Goal: Transaction & Acquisition: Book appointment/travel/reservation

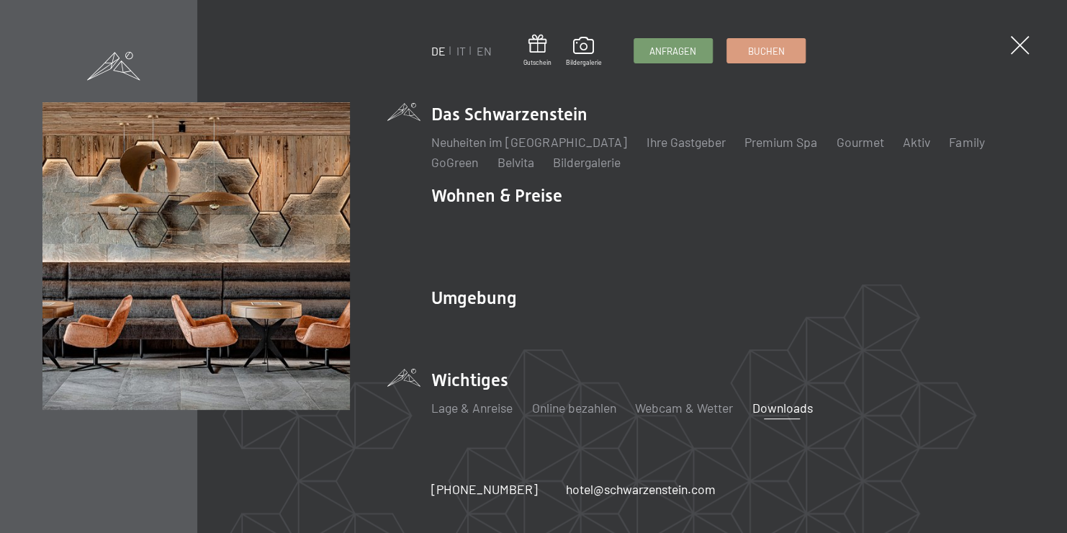
click at [775, 399] on link "Downloads" at bounding box center [781, 407] width 60 height 16
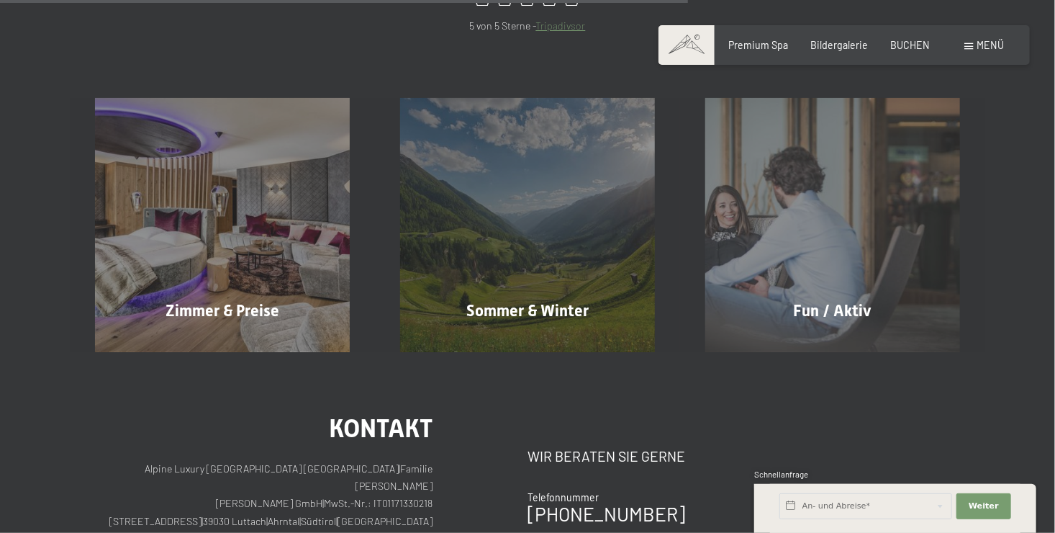
scroll to position [864, 0]
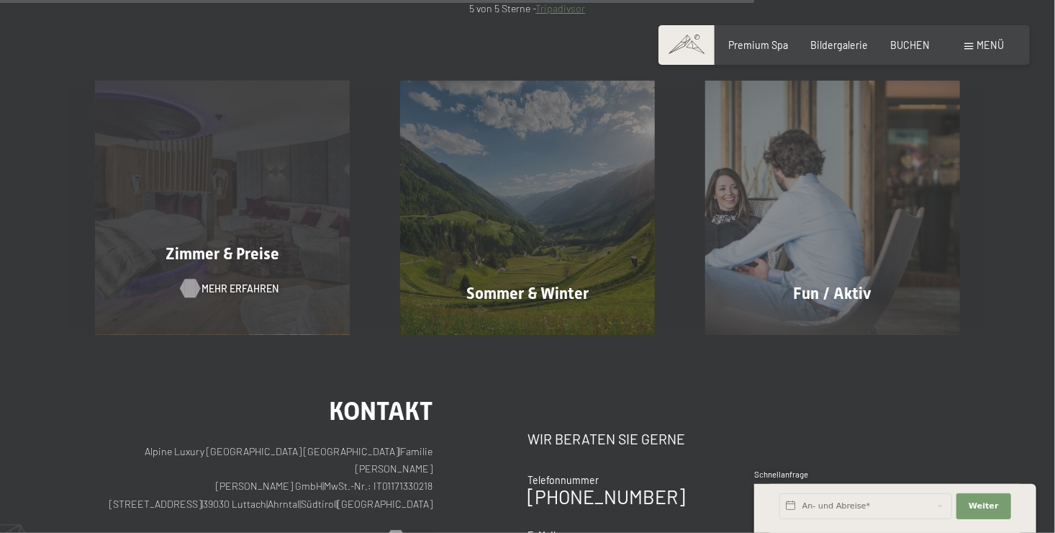
click at [217, 291] on span "Mehr erfahren" at bounding box center [240, 288] width 77 height 14
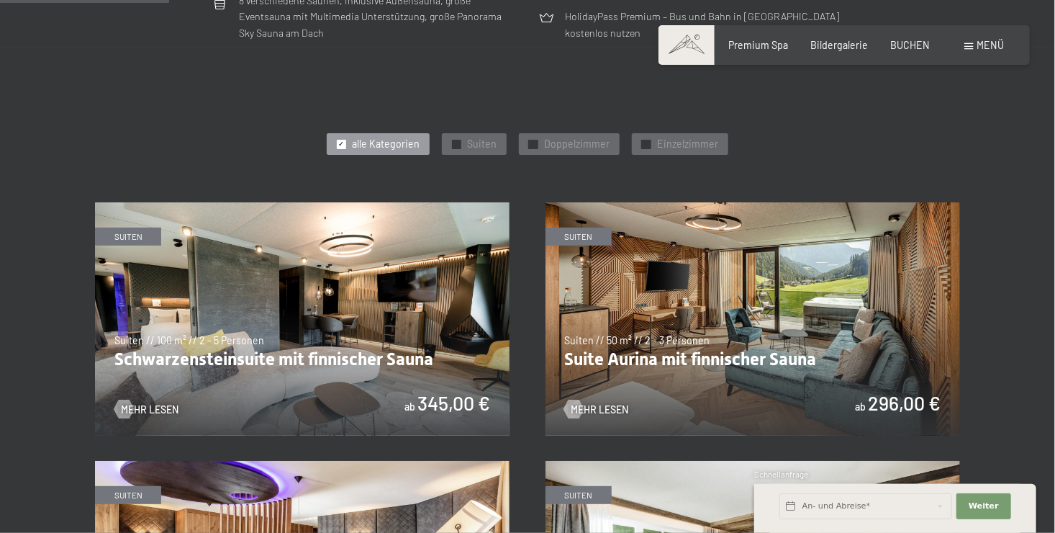
scroll to position [648, 0]
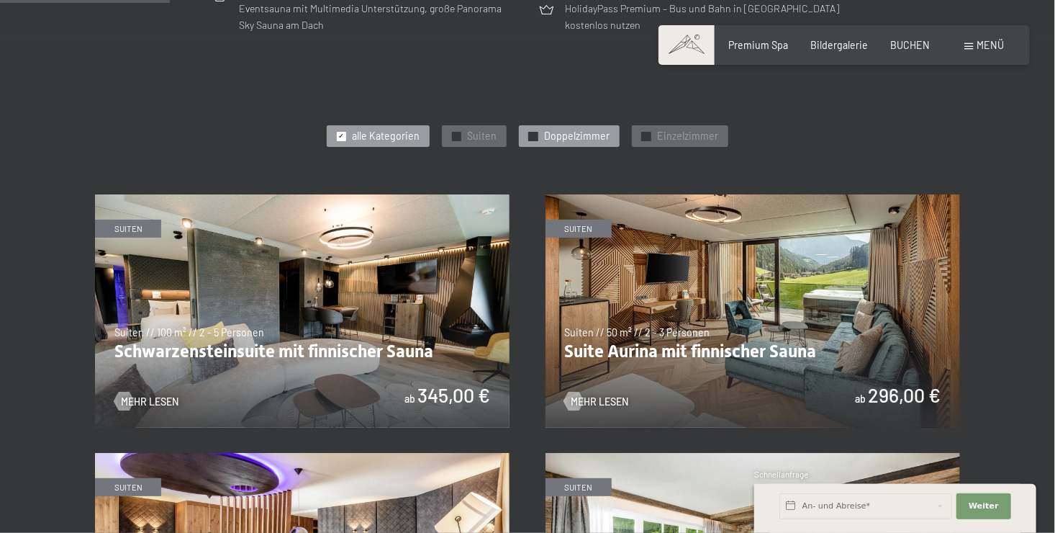
click at [577, 135] on span "Doppelzimmer" at bounding box center [576, 136] width 65 height 14
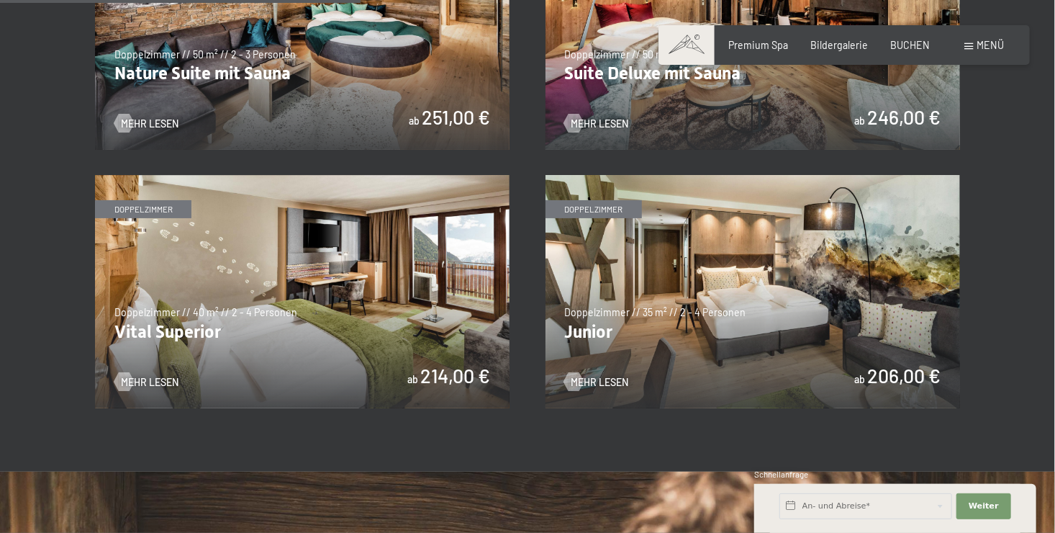
scroll to position [936, 0]
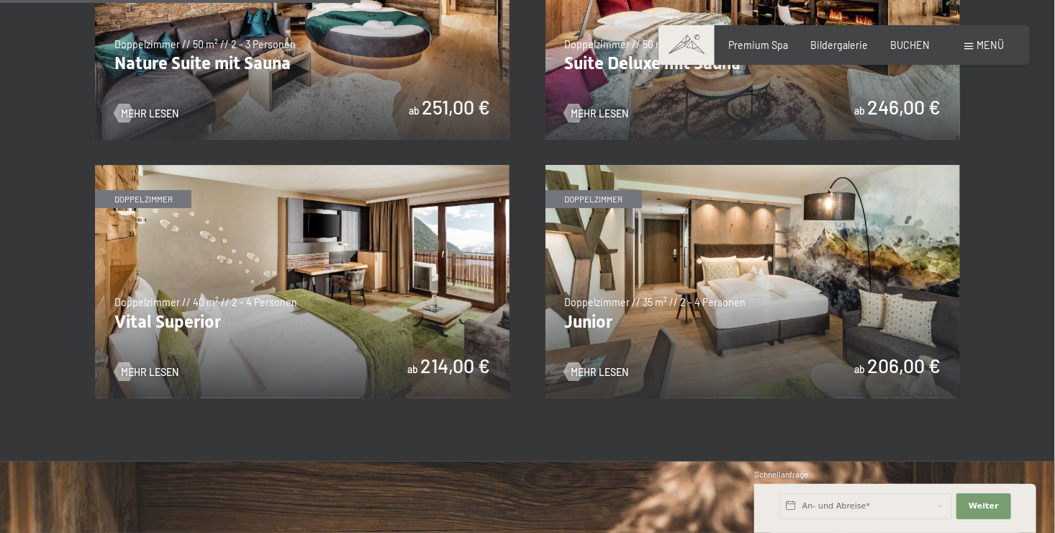
click at [589, 204] on img at bounding box center [753, 281] width 415 height 233
click at [301, 305] on img at bounding box center [302, 281] width 415 height 233
click at [679, 73] on img at bounding box center [753, 22] width 415 height 233
click at [262, 90] on img at bounding box center [302, 22] width 415 height 233
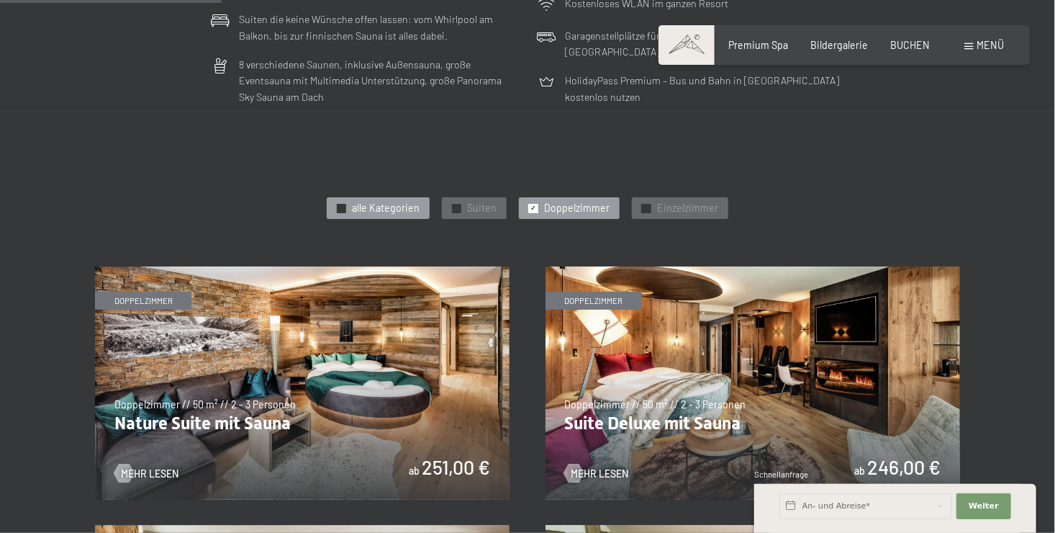
click at [404, 204] on span "alle Kategorien" at bounding box center [387, 208] width 68 height 14
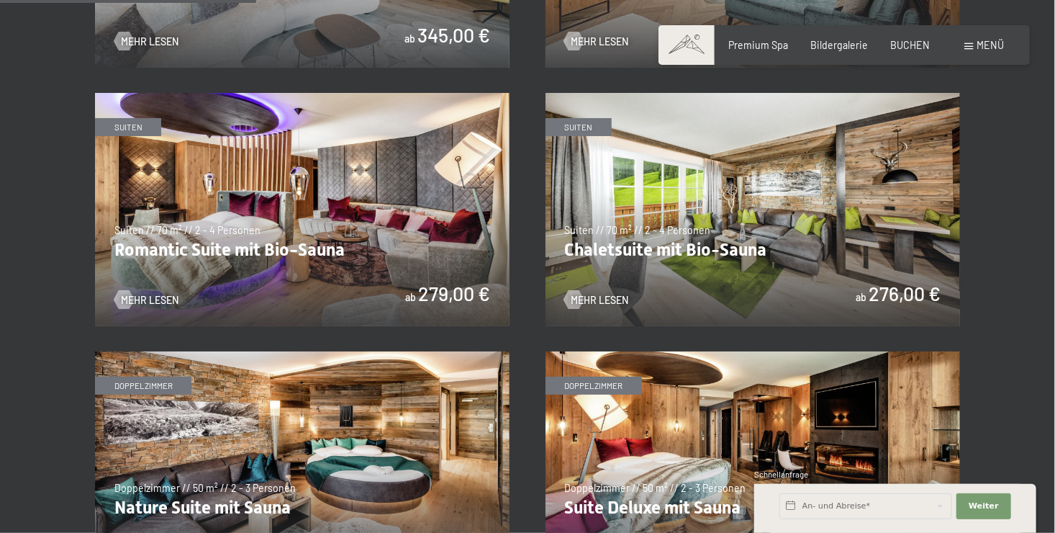
scroll to position [864, 0]
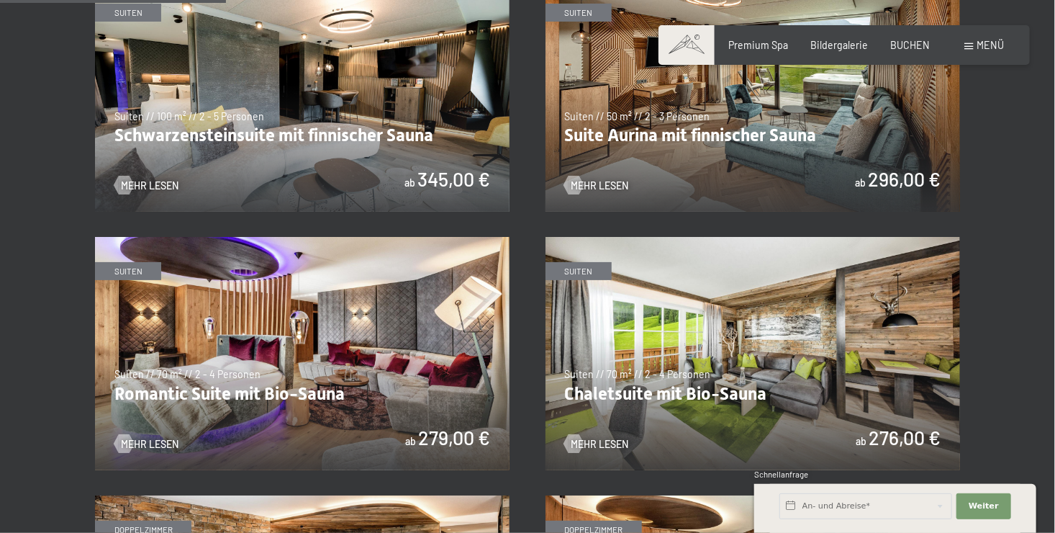
click at [408, 170] on img at bounding box center [302, 94] width 415 height 233
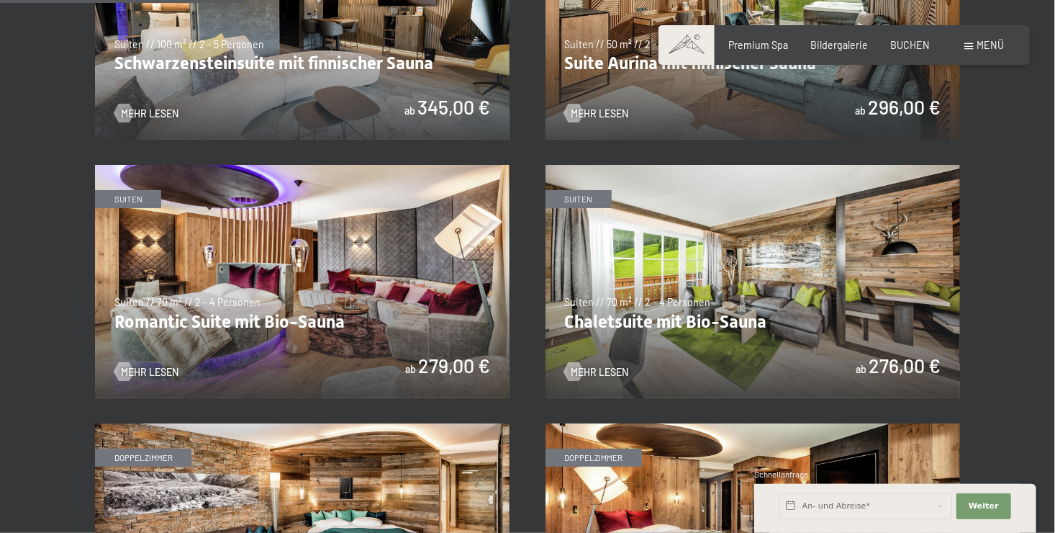
click at [252, 325] on img at bounding box center [302, 281] width 415 height 233
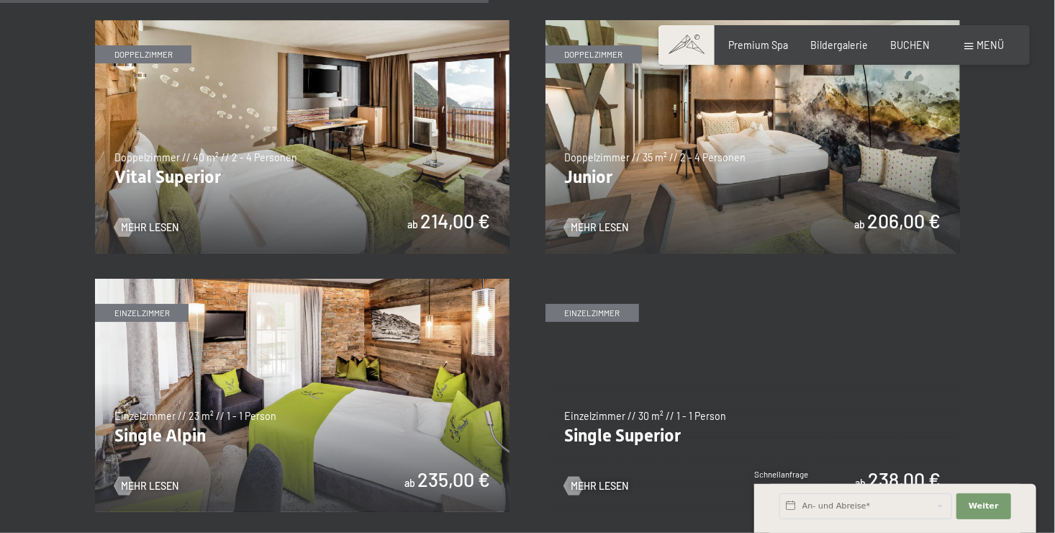
scroll to position [1871, 0]
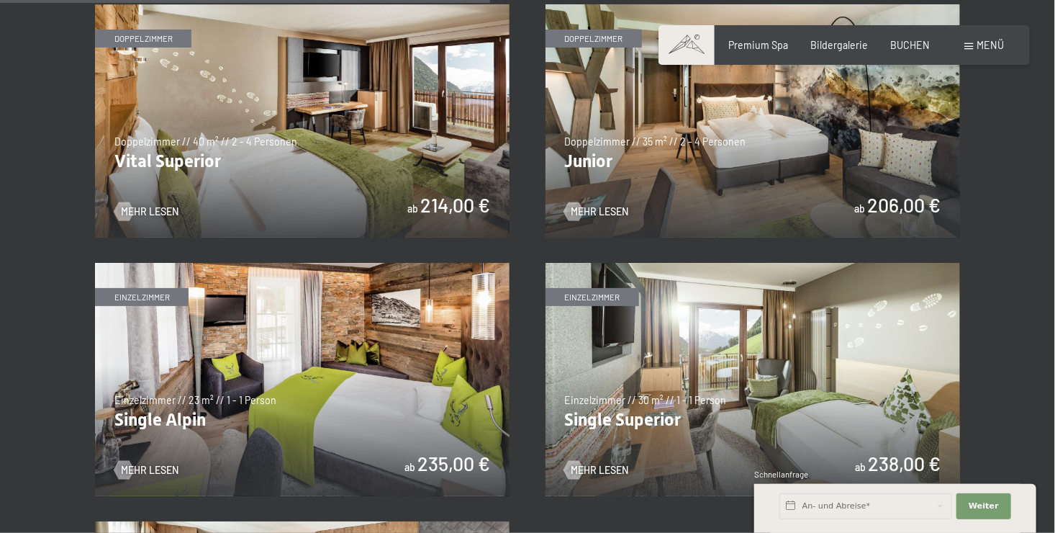
click at [760, 155] on img at bounding box center [753, 120] width 415 height 233
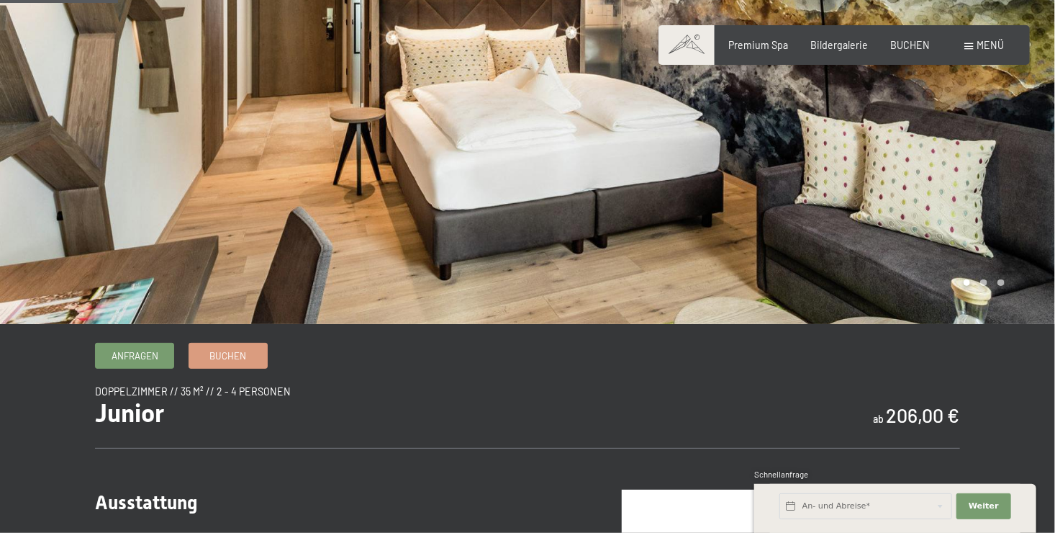
scroll to position [360, 0]
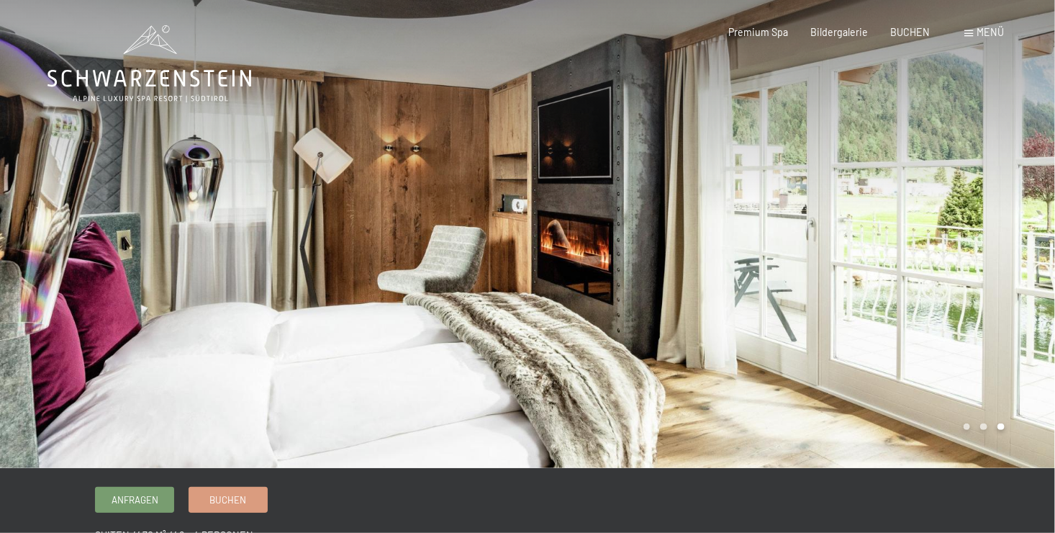
click at [180, 145] on div at bounding box center [264, 234] width 528 height 468
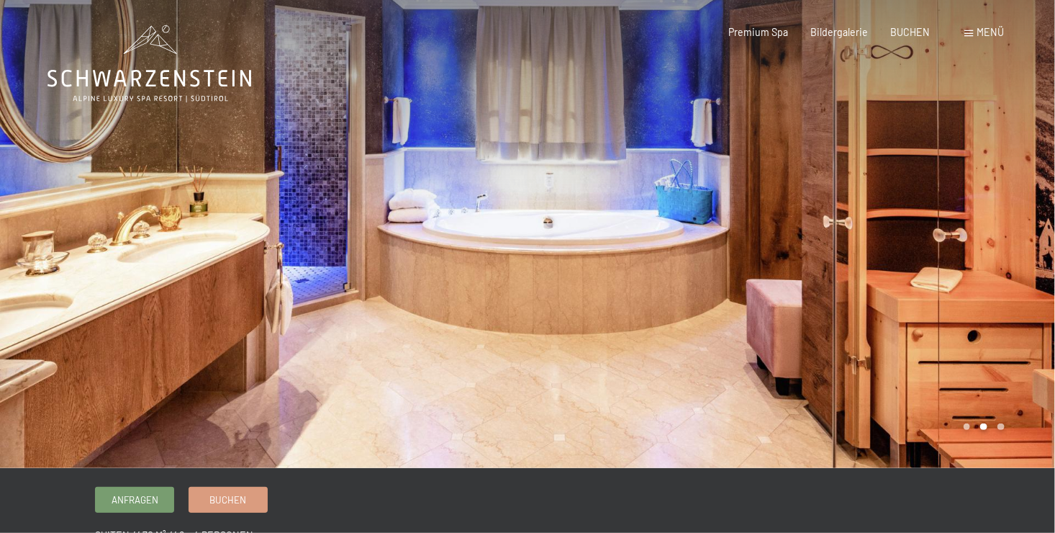
click at [390, 170] on div at bounding box center [264, 234] width 528 height 468
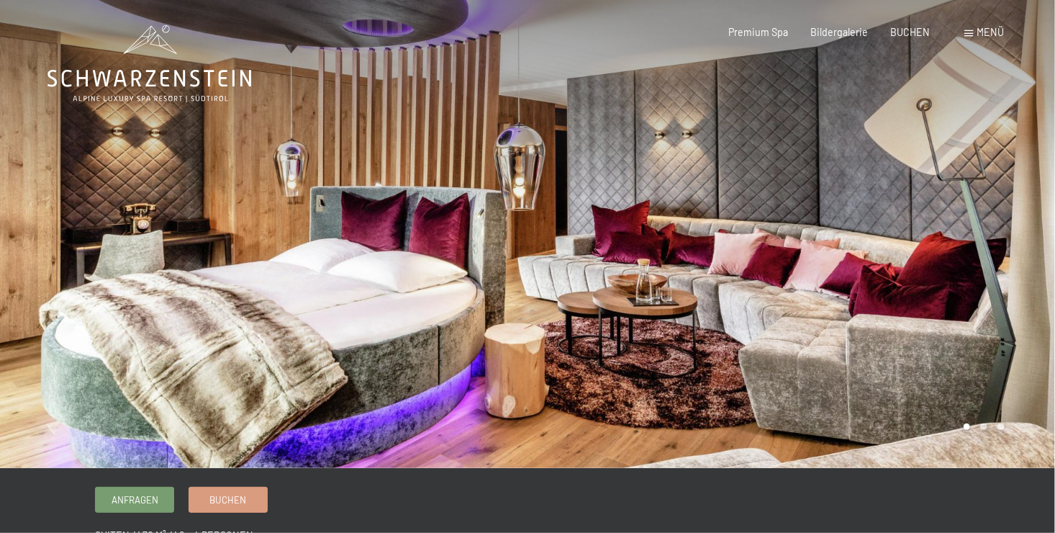
click at [390, 170] on div at bounding box center [264, 234] width 528 height 468
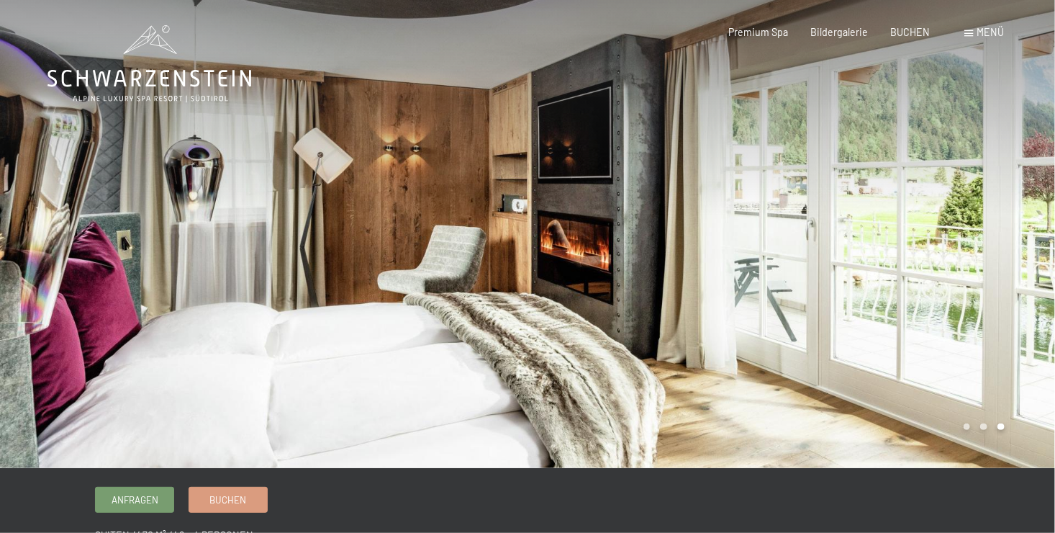
click at [390, 170] on div at bounding box center [264, 234] width 528 height 468
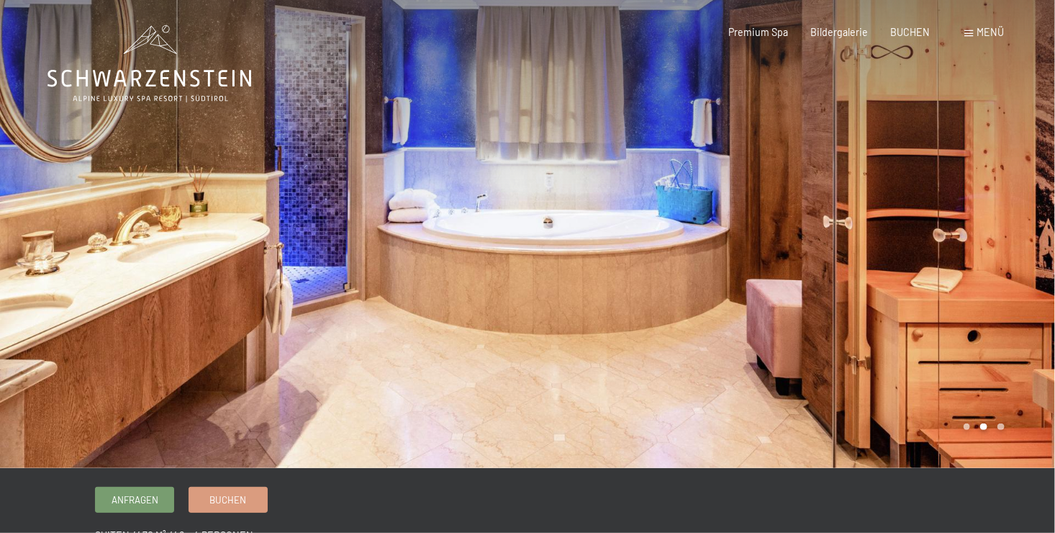
click at [390, 170] on div at bounding box center [264, 234] width 528 height 468
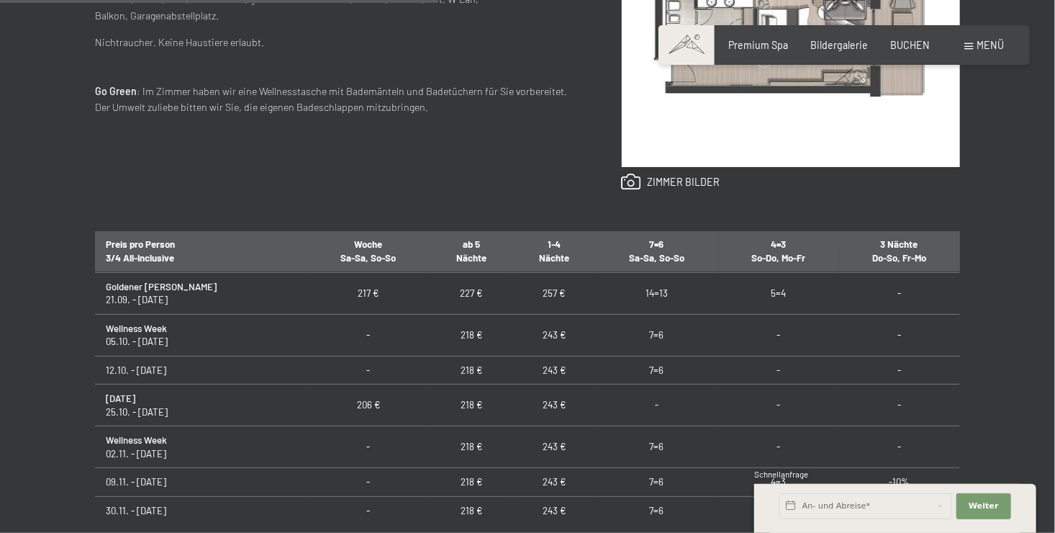
scroll to position [144, 0]
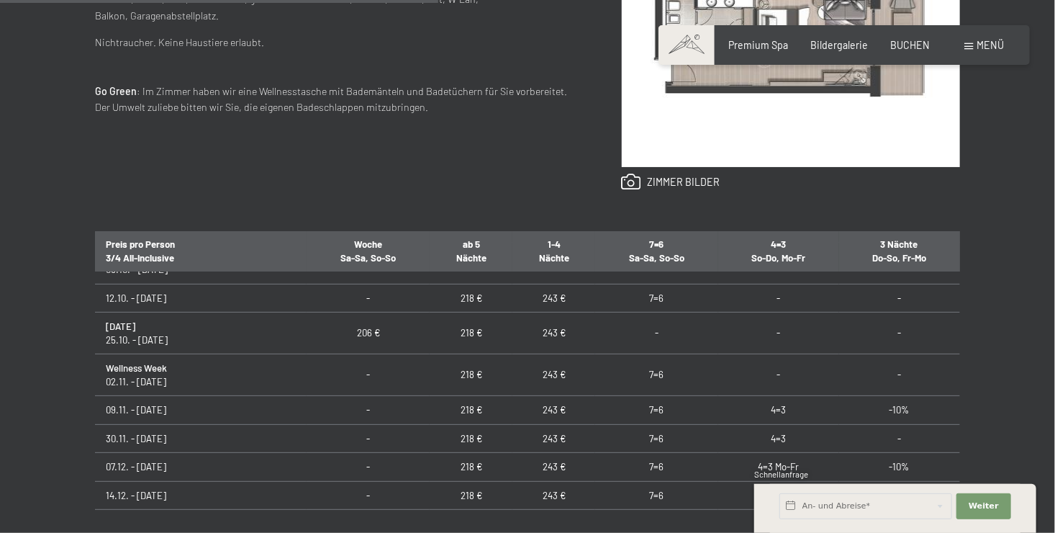
click at [762, 407] on td "4=3" at bounding box center [778, 410] width 121 height 28
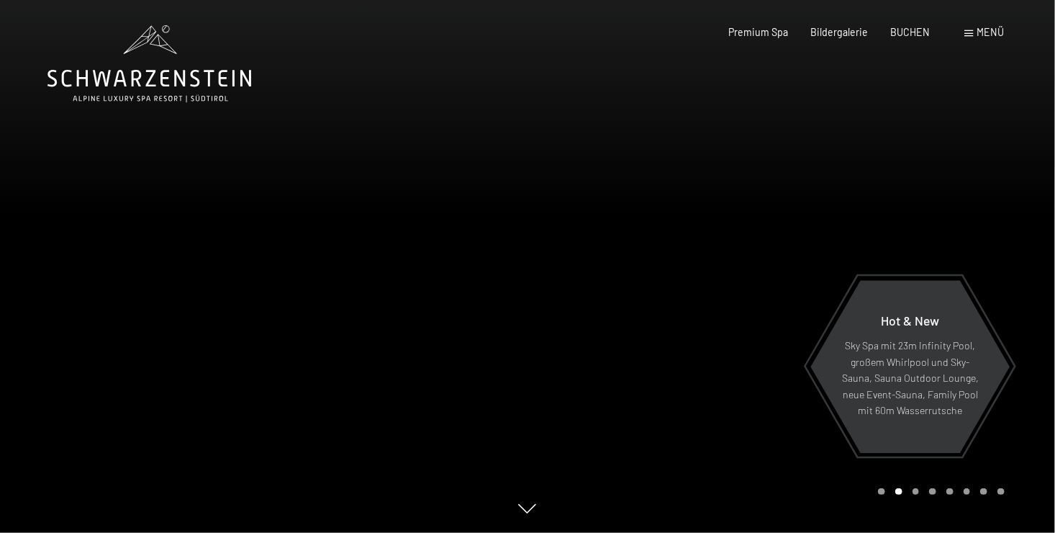
click at [977, 35] on span "Menü" at bounding box center [990, 32] width 27 height 12
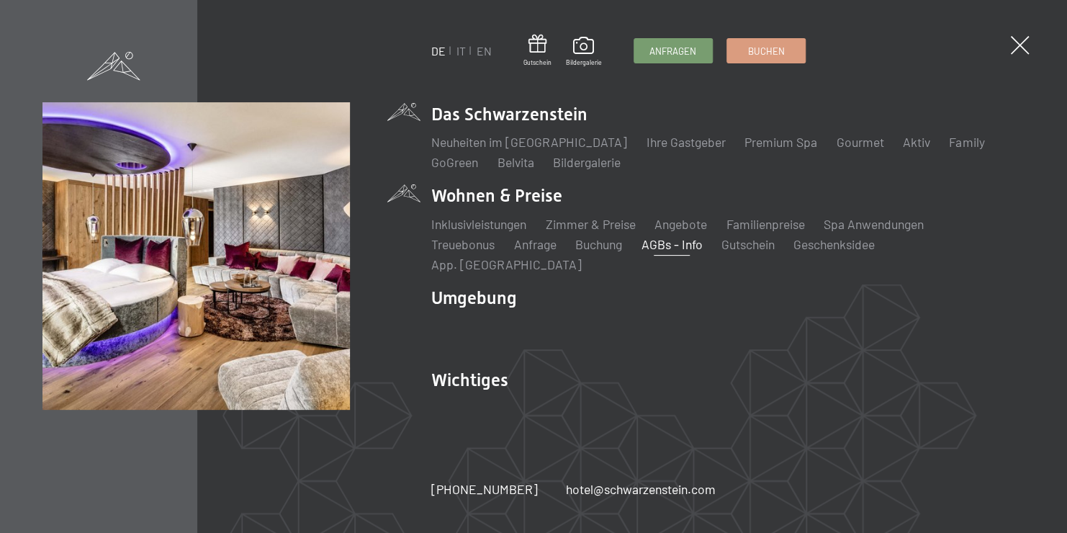
click at [670, 252] on link "AGBs - Info" at bounding box center [671, 244] width 61 height 16
click at [699, 232] on link "Angebote" at bounding box center [680, 224] width 53 height 16
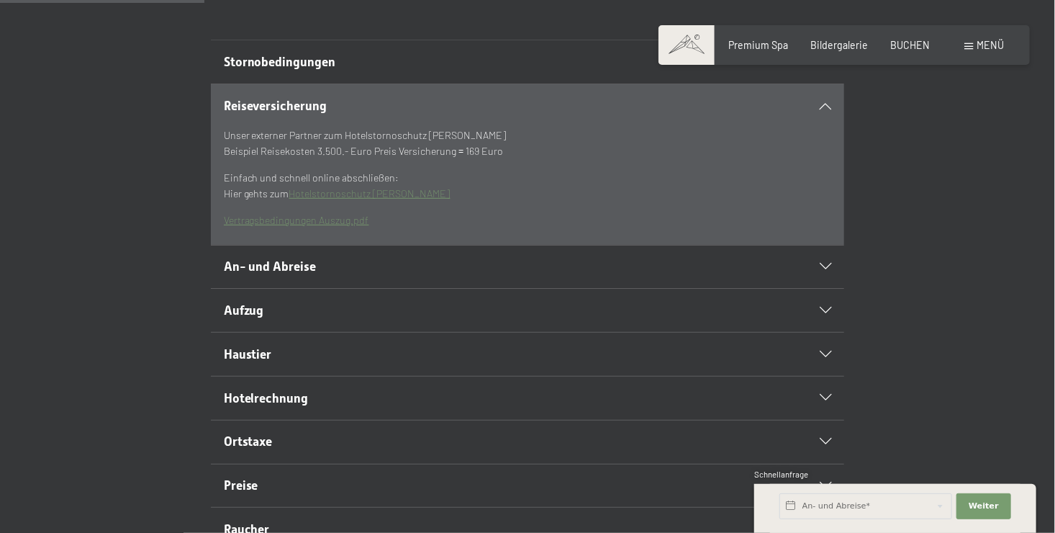
scroll to position [360, 0]
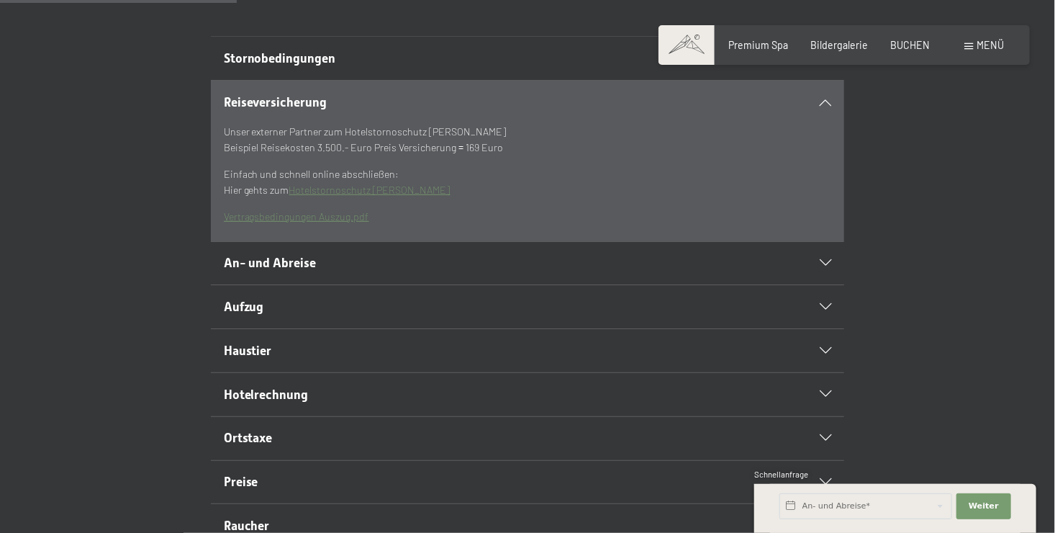
click at [826, 354] on icon at bounding box center [826, 351] width 12 height 6
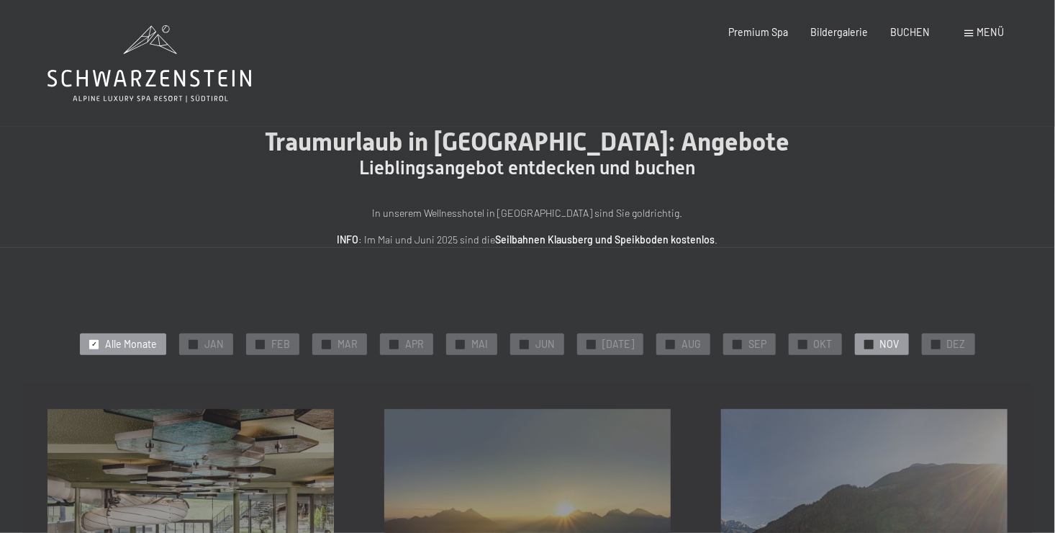
click at [869, 345] on div "✓ NOV" at bounding box center [882, 344] width 54 height 22
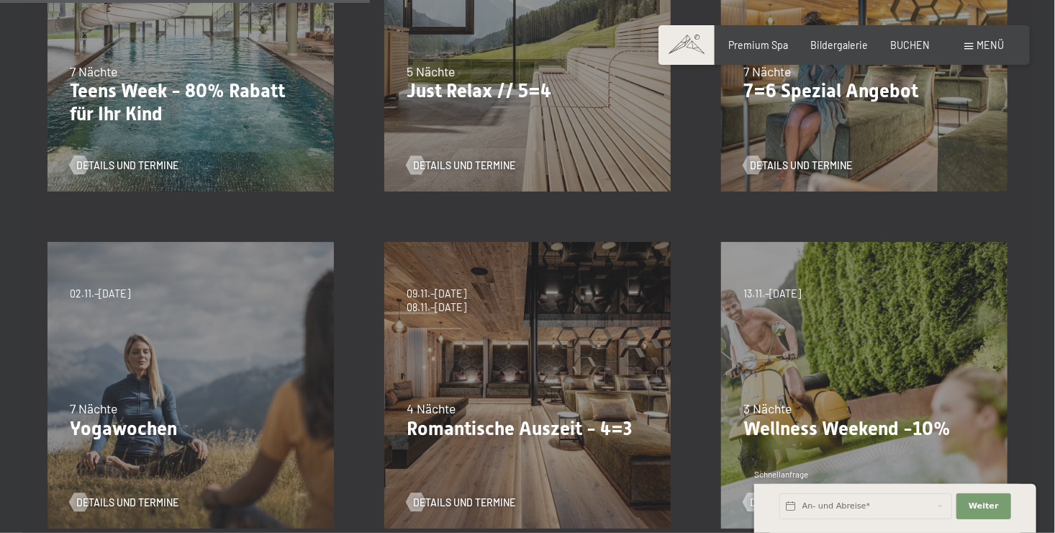
scroll to position [576, 0]
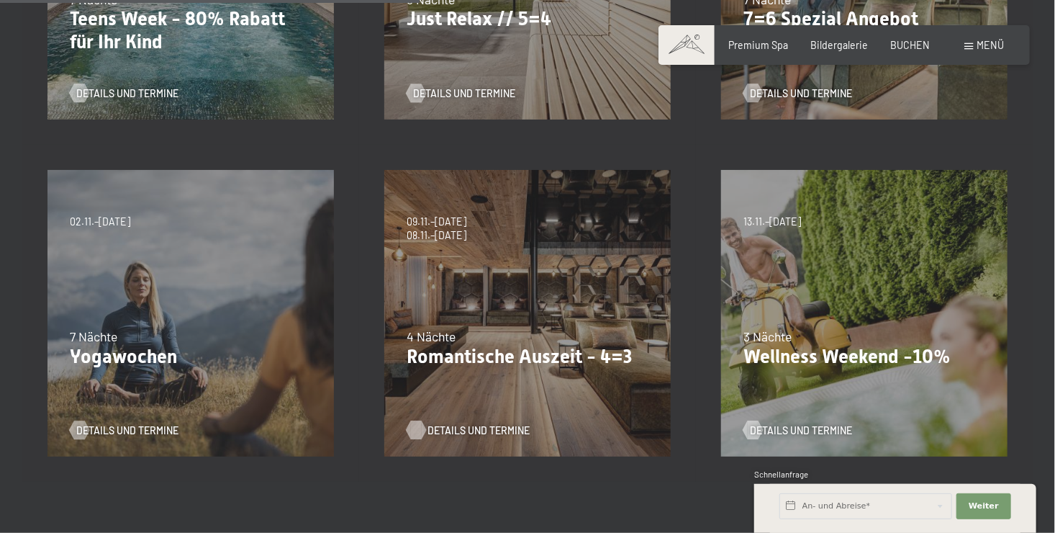
click at [415, 427] on div at bounding box center [416, 429] width 11 height 19
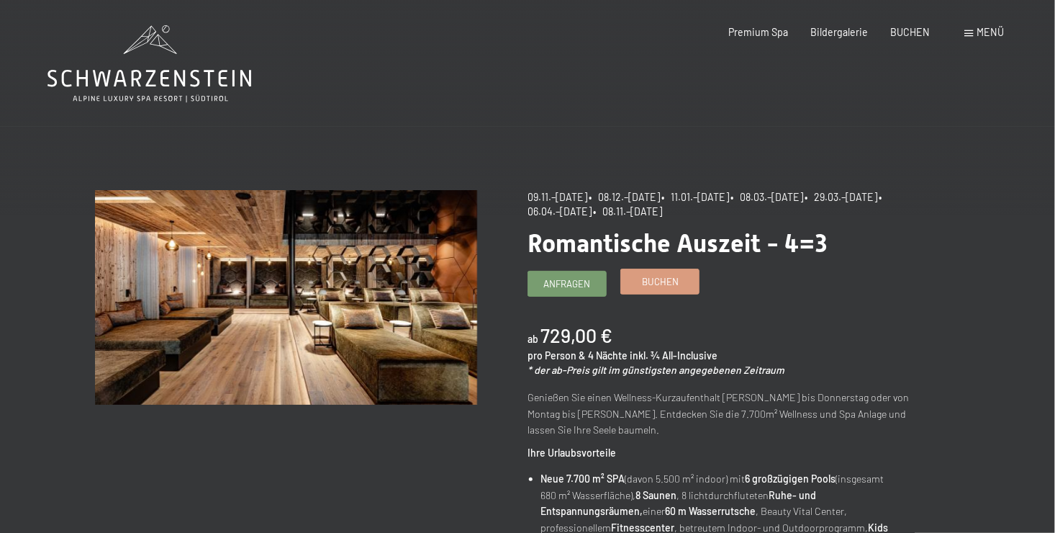
click at [644, 282] on span "Buchen" at bounding box center [660, 281] width 37 height 13
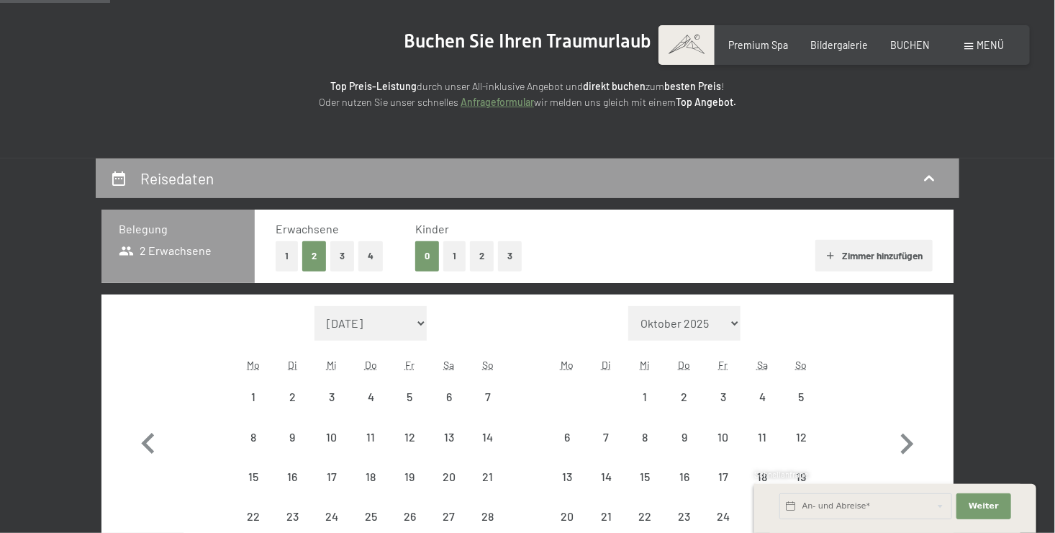
select select "[DATE]"
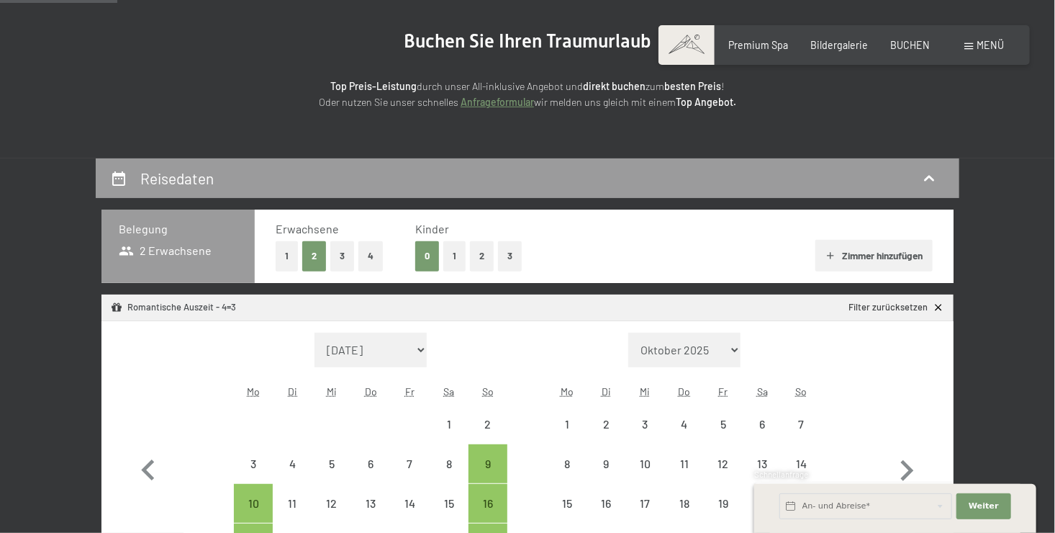
scroll to position [216, 0]
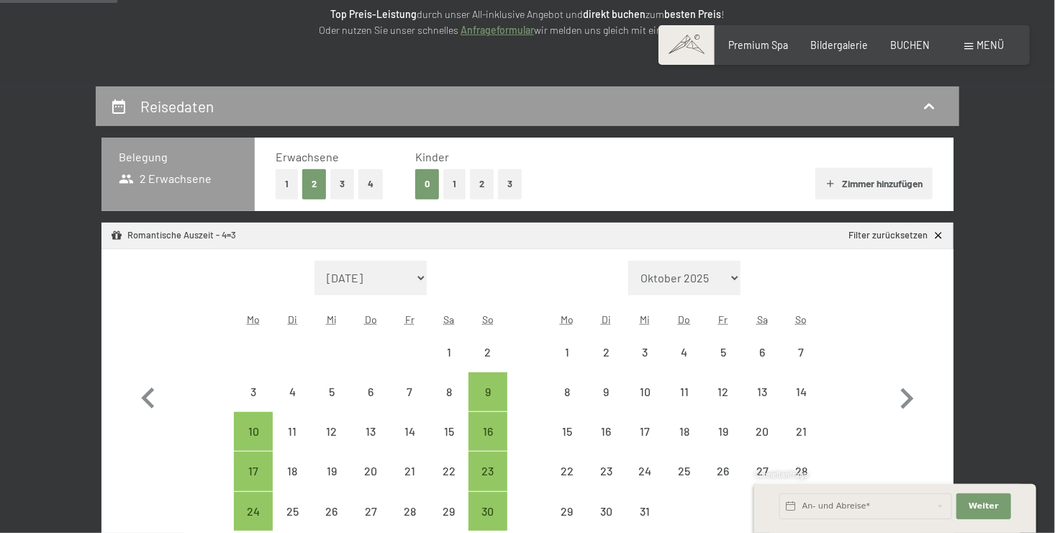
select select "[DATE]"
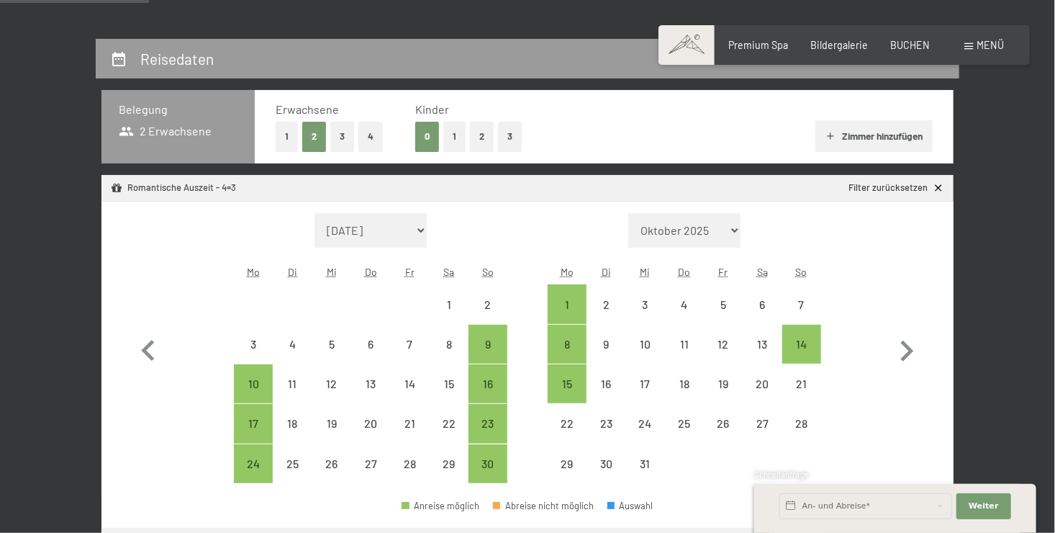
scroll to position [288, 0]
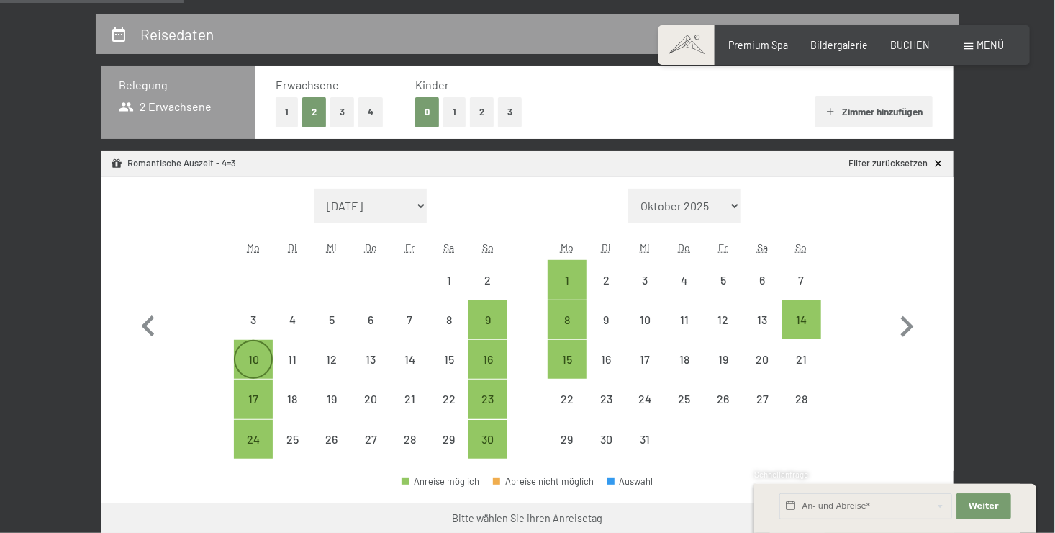
click at [251, 361] on div "10" at bounding box center [253, 371] width 36 height 36
select select "2025-11-01"
select select "2025-12-01"
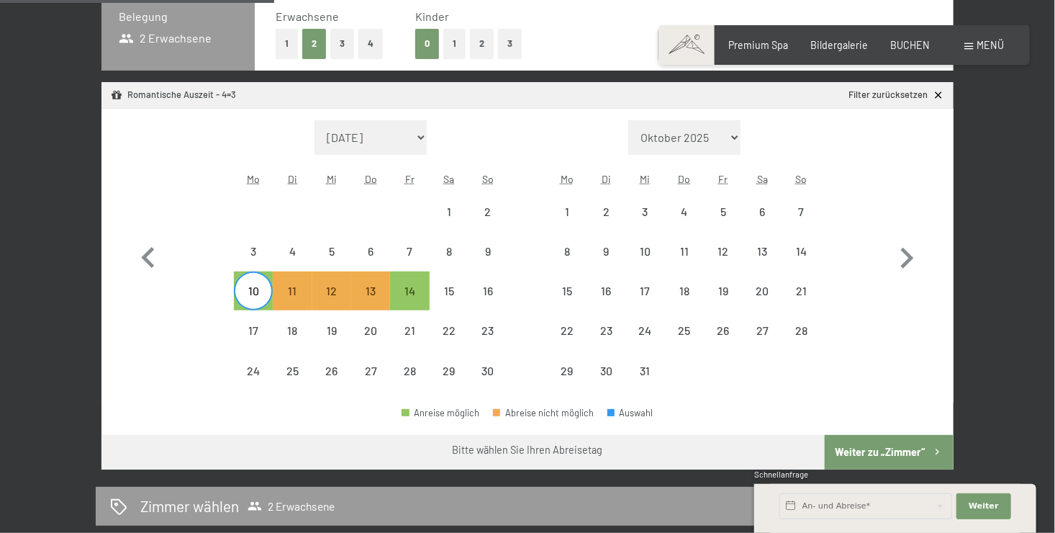
scroll to position [432, 0]
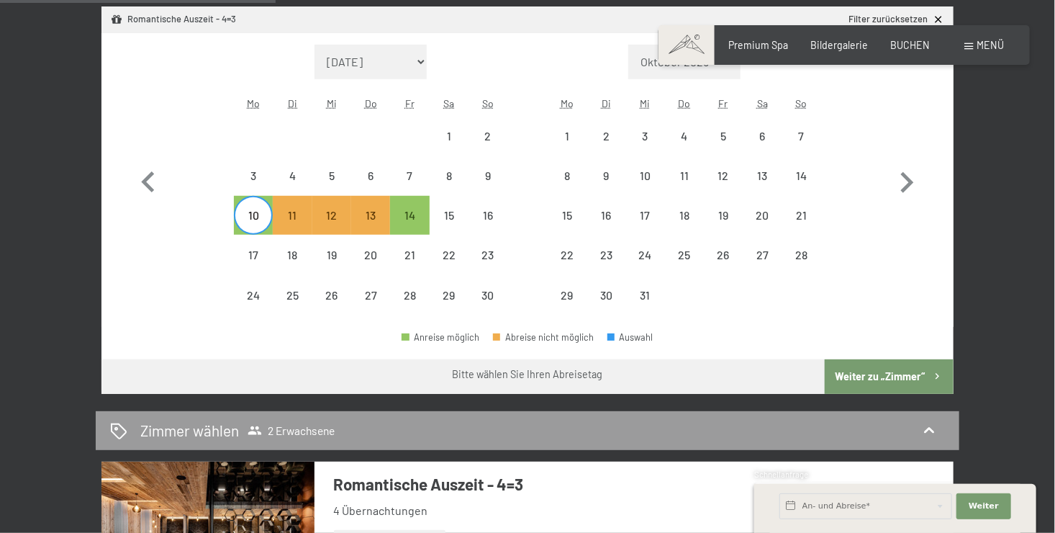
click at [893, 376] on button "Weiter zu „Zimmer“" at bounding box center [889, 376] width 129 height 35
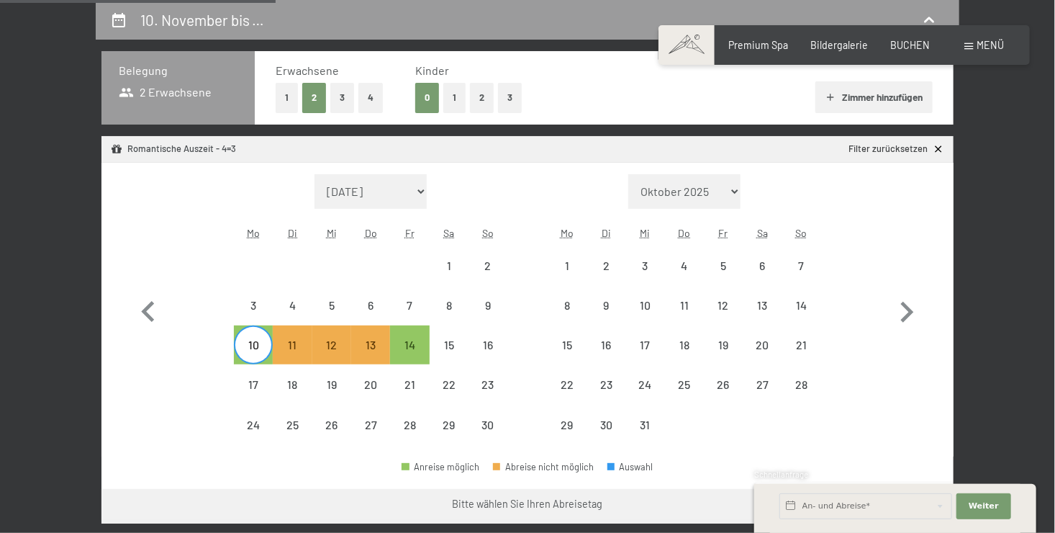
select select "2025-11-01"
select select "2025-12-01"
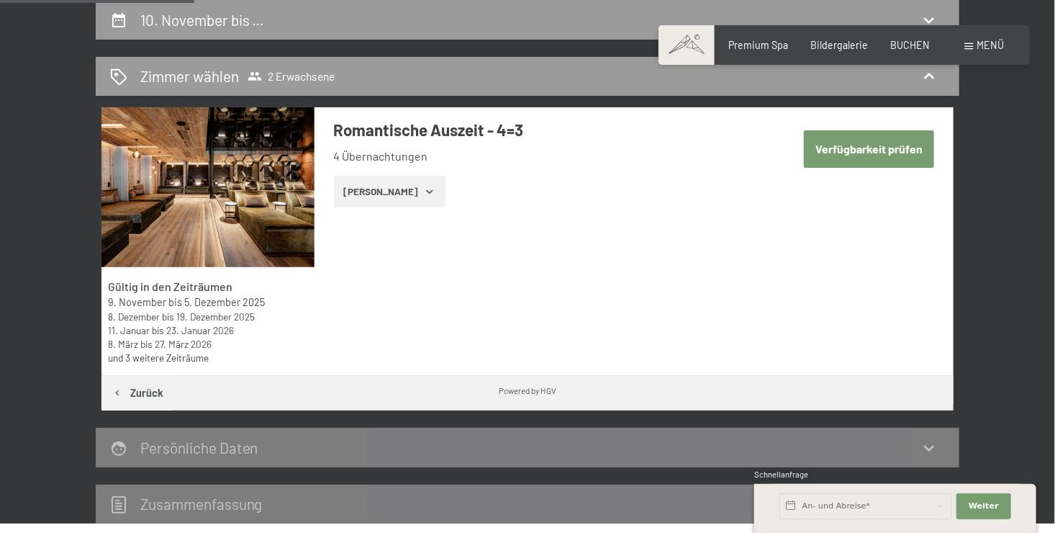
click at [424, 189] on icon "button" at bounding box center [430, 192] width 12 height 12
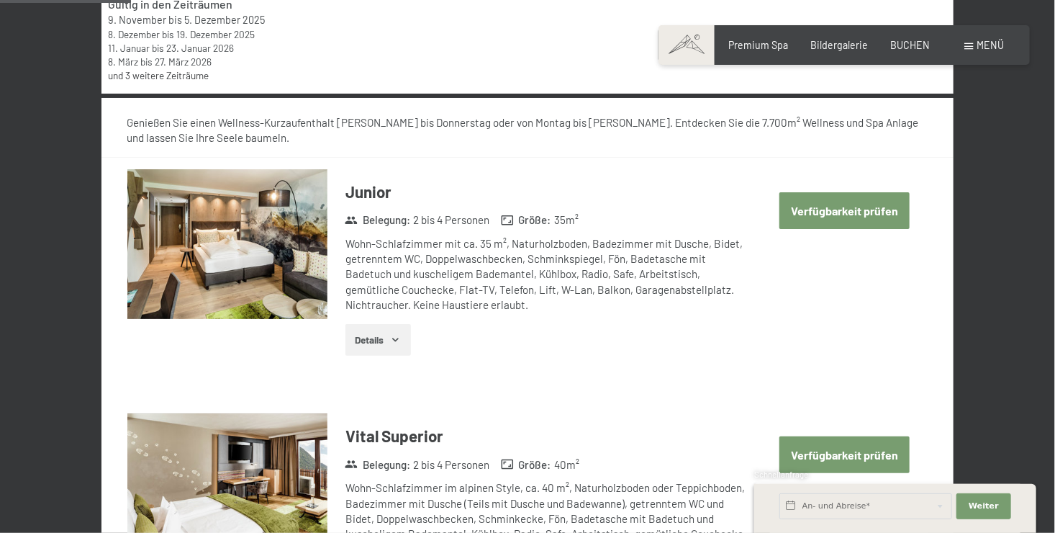
scroll to position [590, 0]
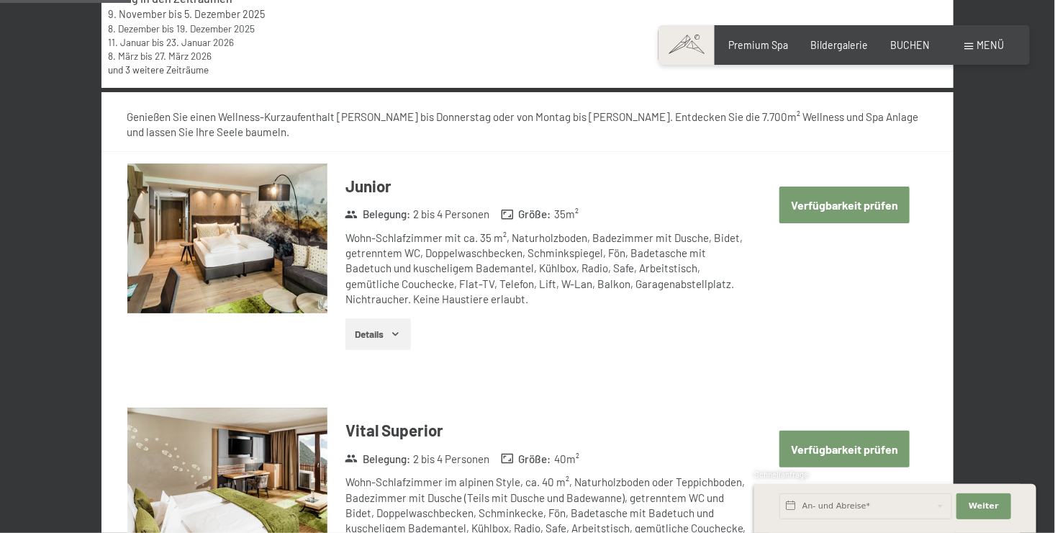
click at [804, 204] on button "Verfügbarkeit prüfen" at bounding box center [845, 204] width 130 height 37
select select "2025-11-01"
select select "2025-12-01"
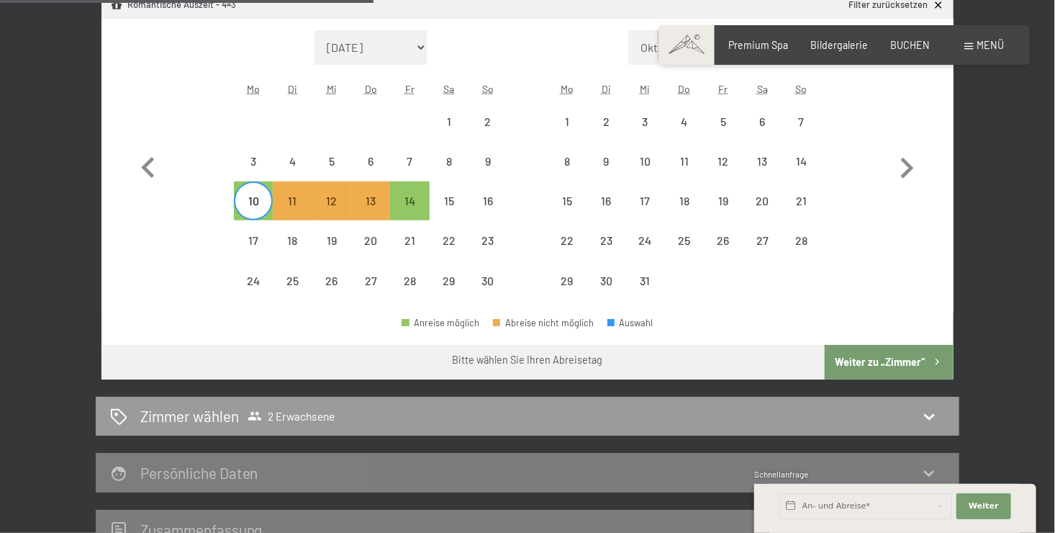
scroll to position [518, 0]
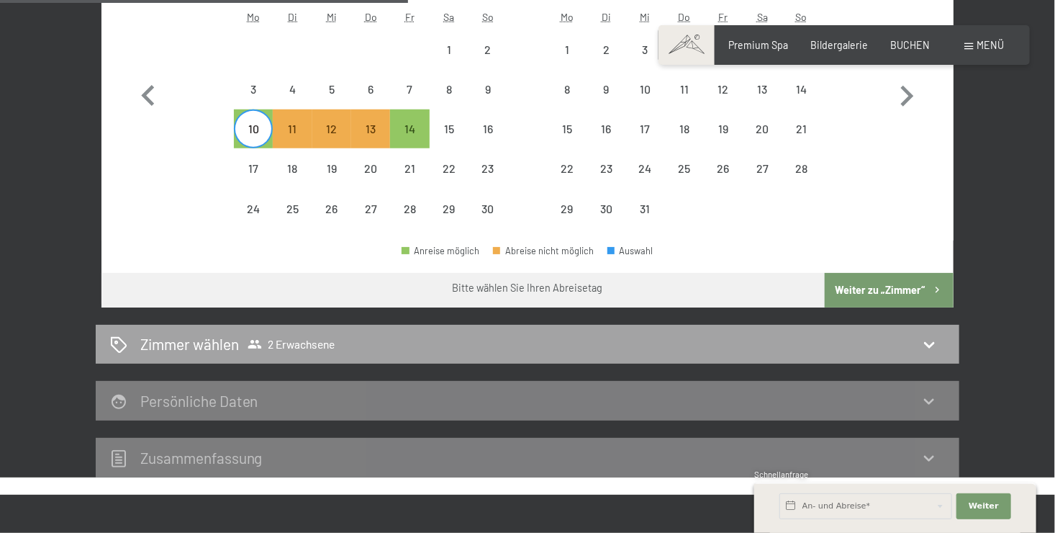
click at [932, 338] on icon at bounding box center [929, 343] width 17 height 17
select select "2025-11-01"
select select "2025-12-01"
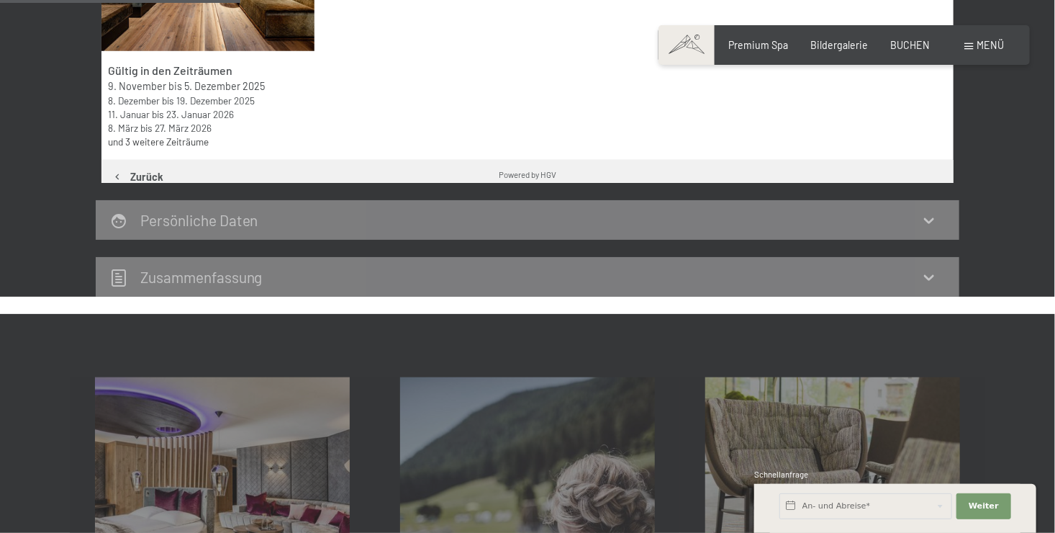
scroll to position [302, 0]
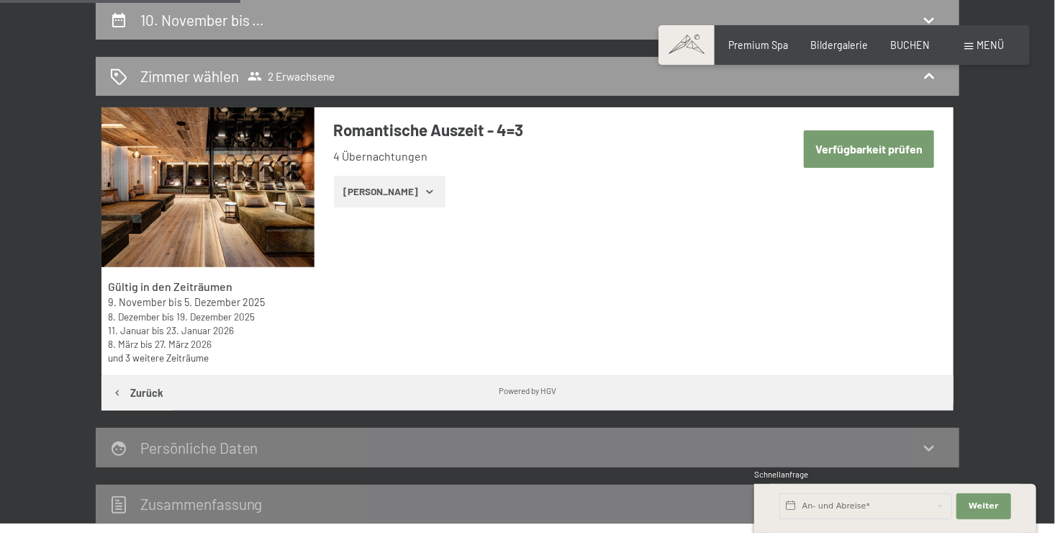
click at [851, 148] on button "Verfügbarkeit prüfen" at bounding box center [869, 148] width 130 height 37
select select "2025-11-01"
select select "2025-12-01"
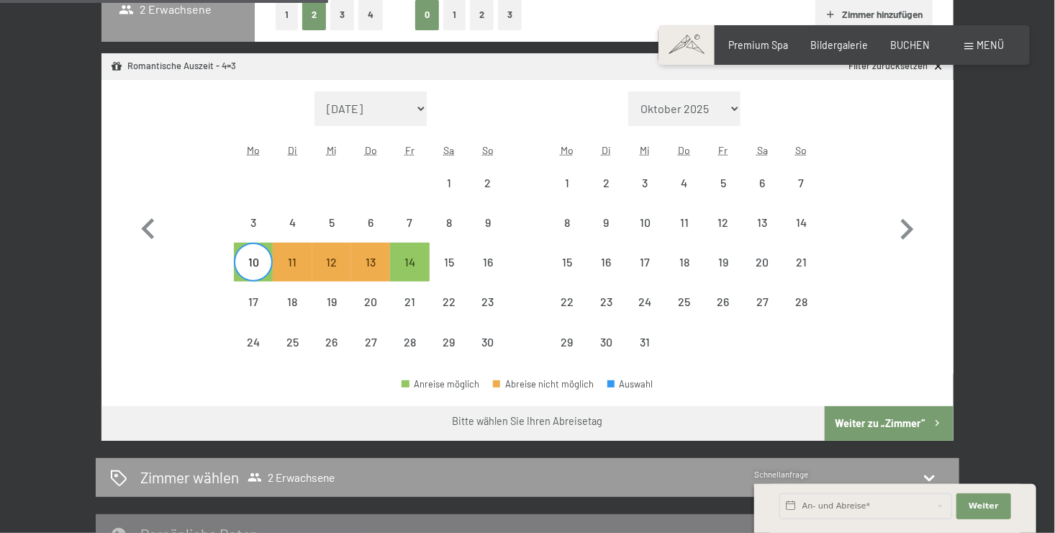
scroll to position [446, 0]
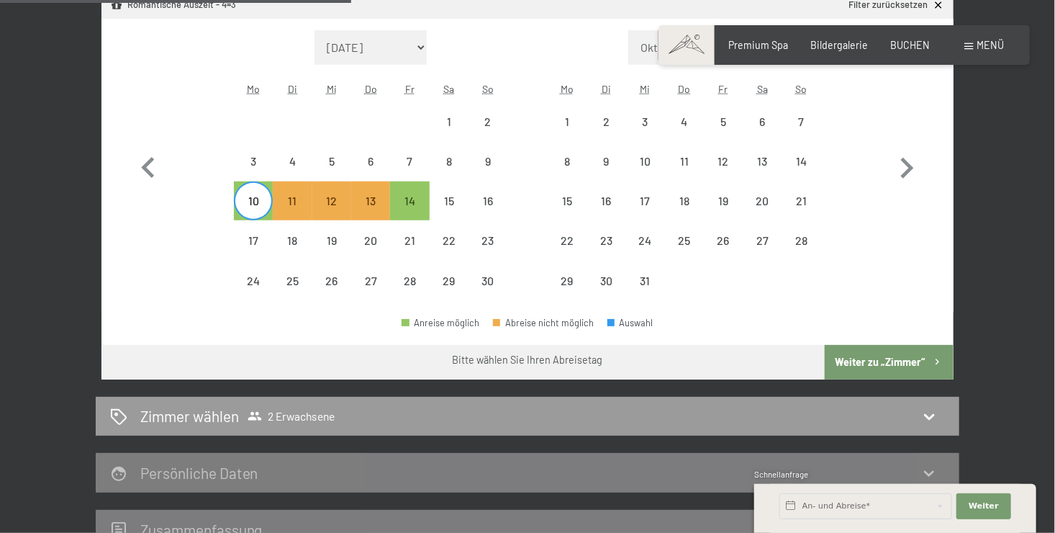
click at [254, 208] on div "10" at bounding box center [253, 213] width 36 height 36
select select "2025-11-01"
select select "2025-12-01"
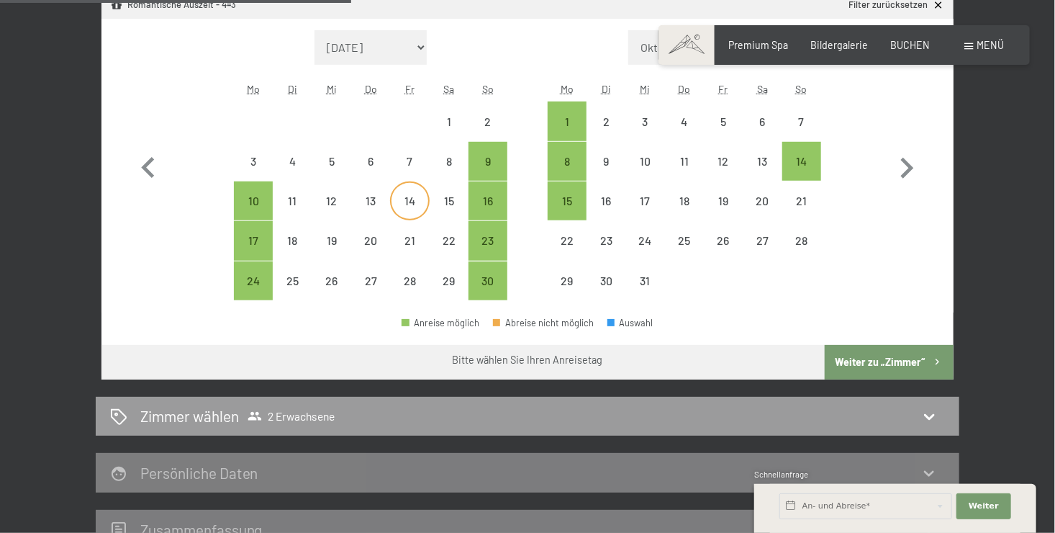
click at [401, 204] on div "14" at bounding box center [410, 213] width 36 height 36
select select "2025-11-01"
select select "2025-12-01"
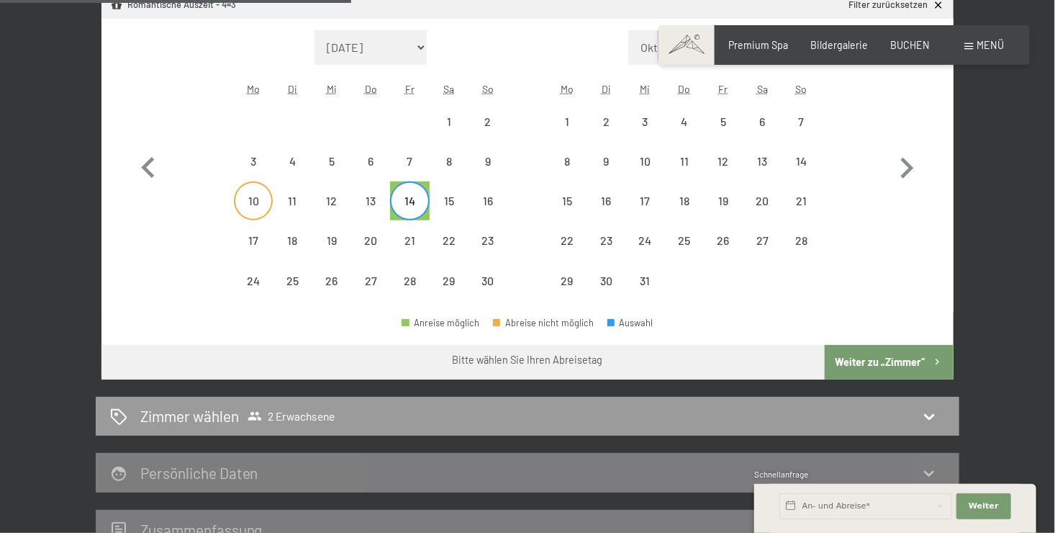
click at [254, 207] on div "10" at bounding box center [253, 213] width 36 height 36
select select "2025-11-01"
select select "2025-12-01"
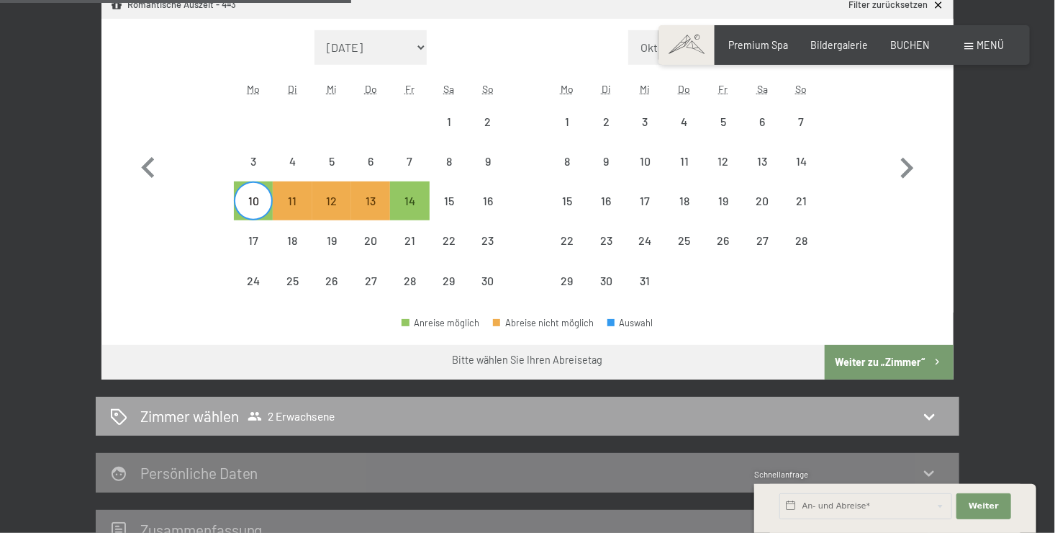
click at [926, 415] on icon at bounding box center [929, 417] width 10 height 6
select select "2025-11-01"
select select "2025-12-01"
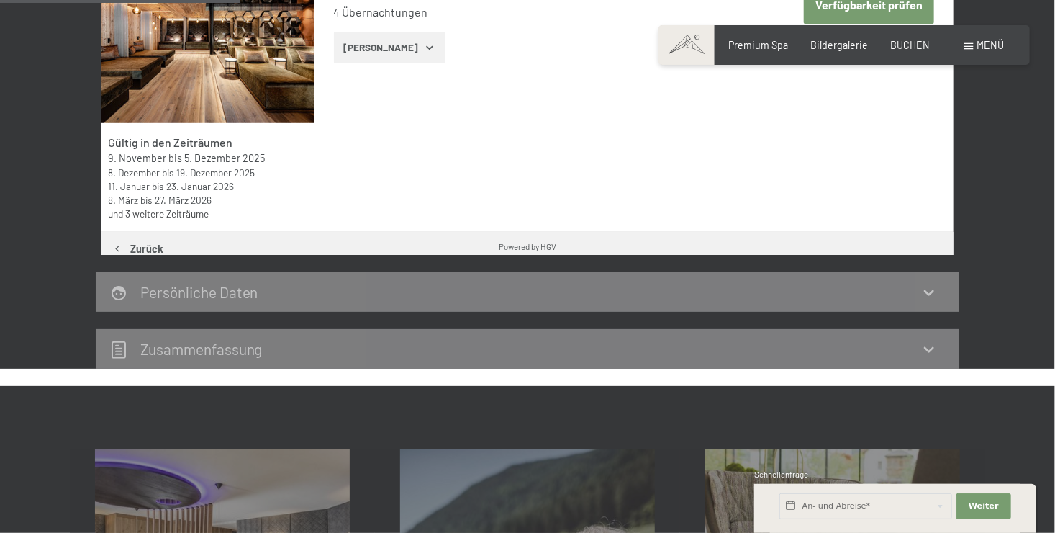
scroll to position [302, 0]
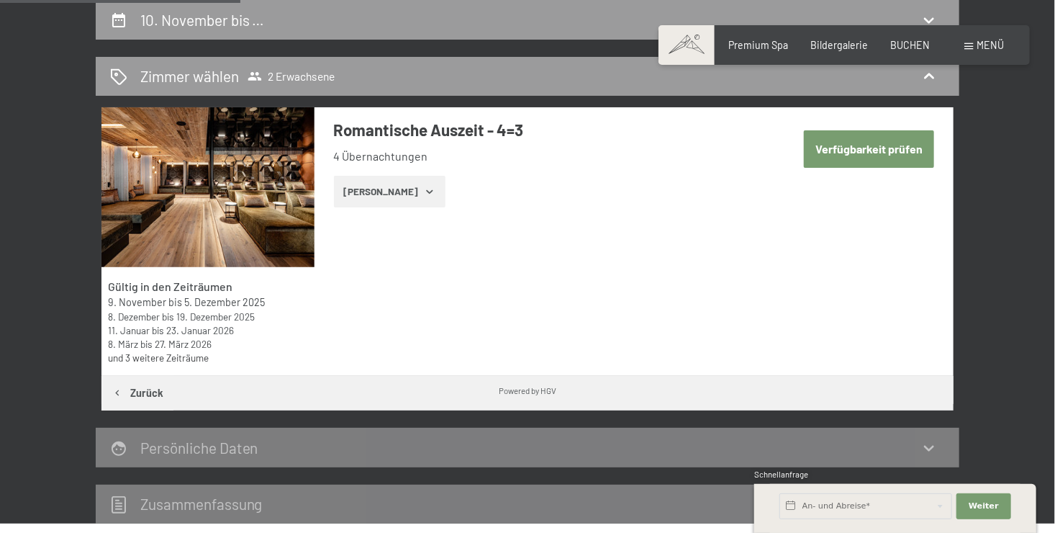
click at [862, 155] on button "Verfügbarkeit prüfen" at bounding box center [869, 148] width 130 height 37
select select "2025-11-01"
select select "2025-12-01"
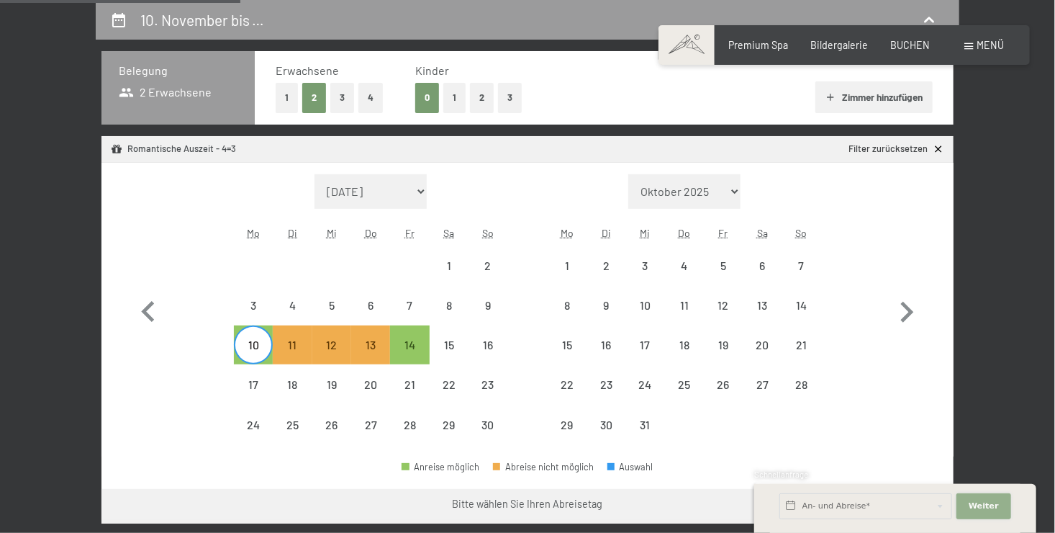
click at [979, 502] on span "Weiter" at bounding box center [984, 506] width 30 height 12
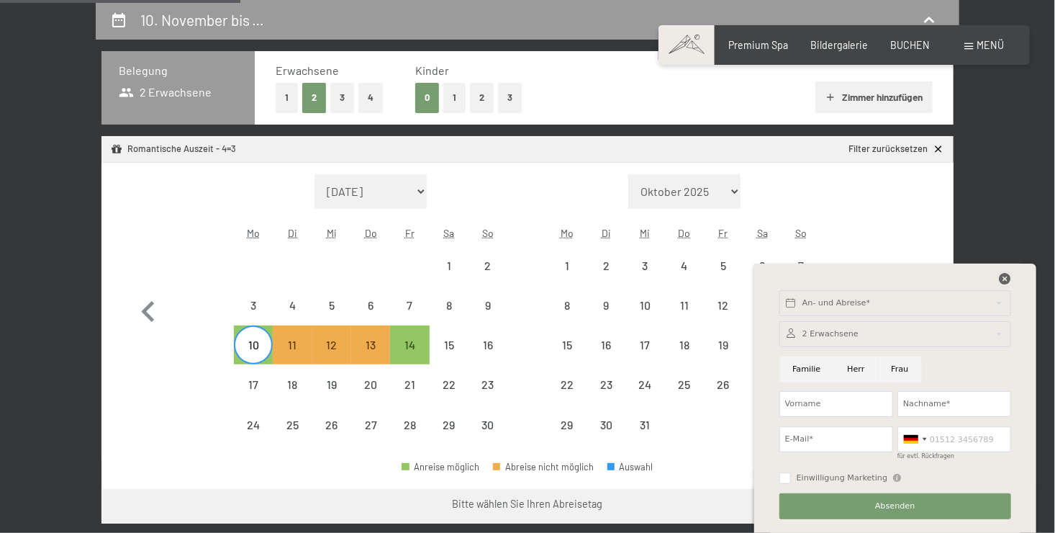
click at [1006, 276] on icon at bounding box center [1006, 279] width 12 height 12
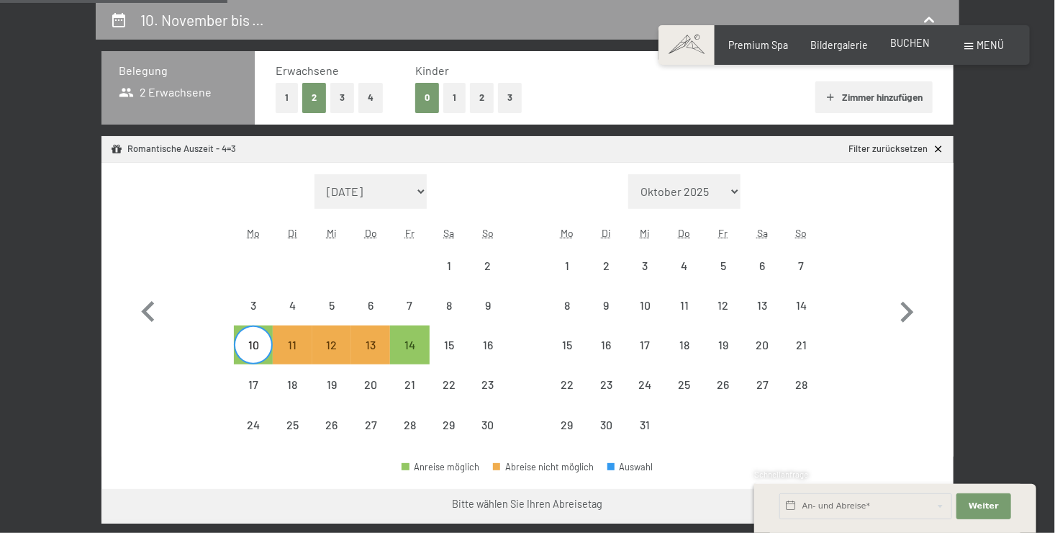
click at [895, 46] on span "BUCHEN" at bounding box center [910, 43] width 40 height 12
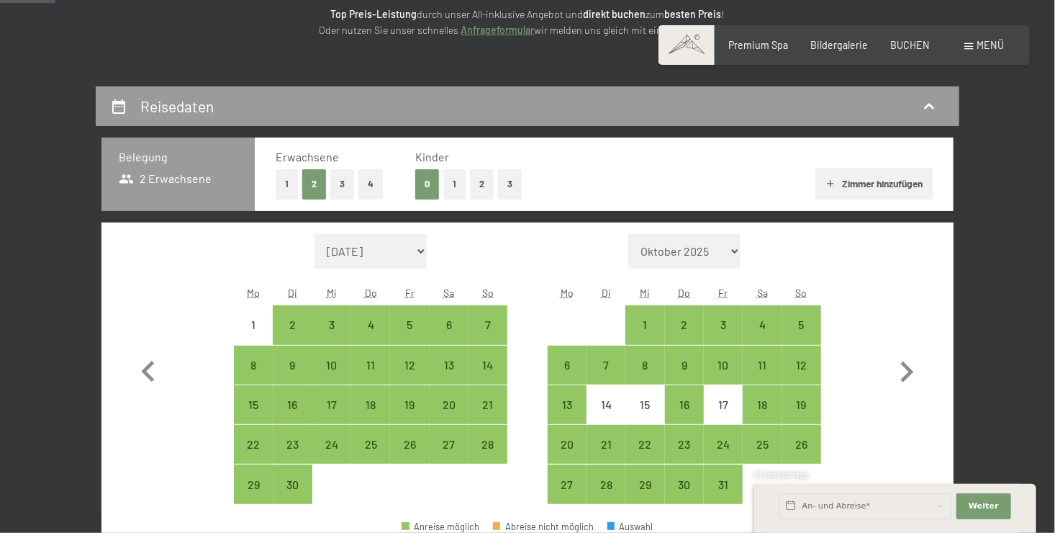
scroll to position [288, 0]
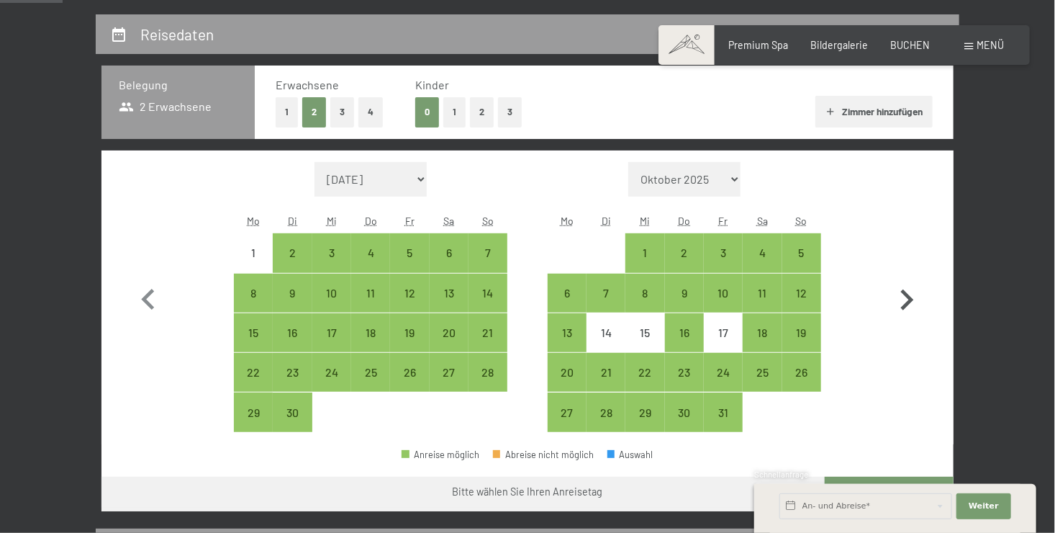
click at [913, 297] on icon "button" at bounding box center [907, 300] width 42 height 42
select select "2025-10-01"
select select "2025-11-01"
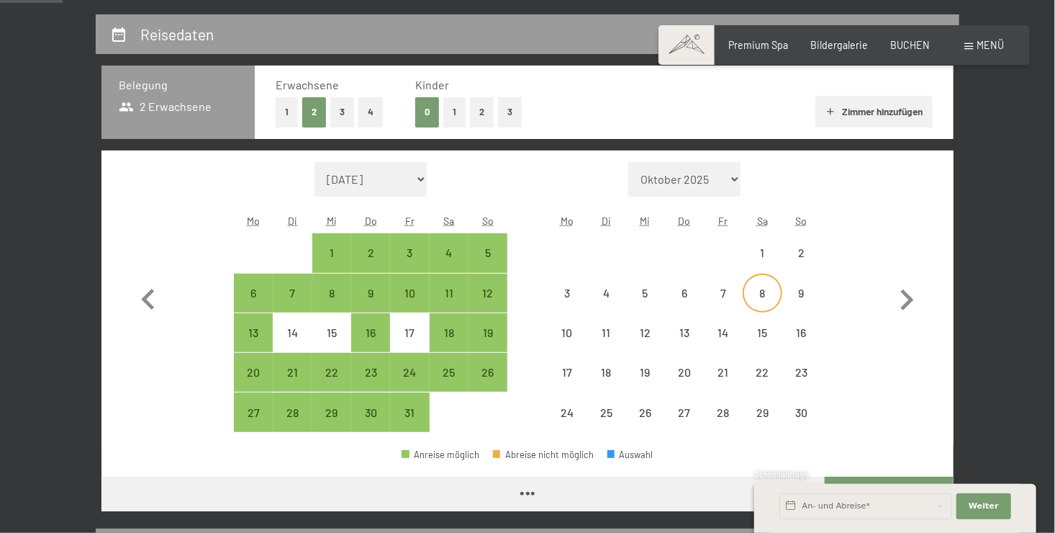
select select "2025-10-01"
select select "2025-11-01"
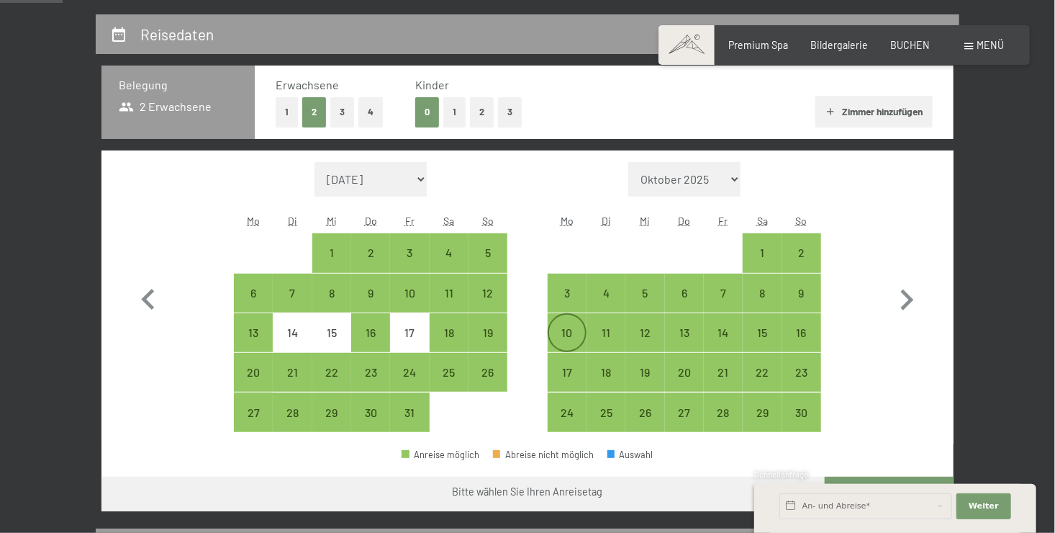
drag, startPoint x: 572, startPoint y: 334, endPoint x: 582, endPoint y: 333, distance: 10.2
click at [572, 334] on div "10" at bounding box center [567, 345] width 36 height 36
select select "2025-10-01"
select select "2025-11-01"
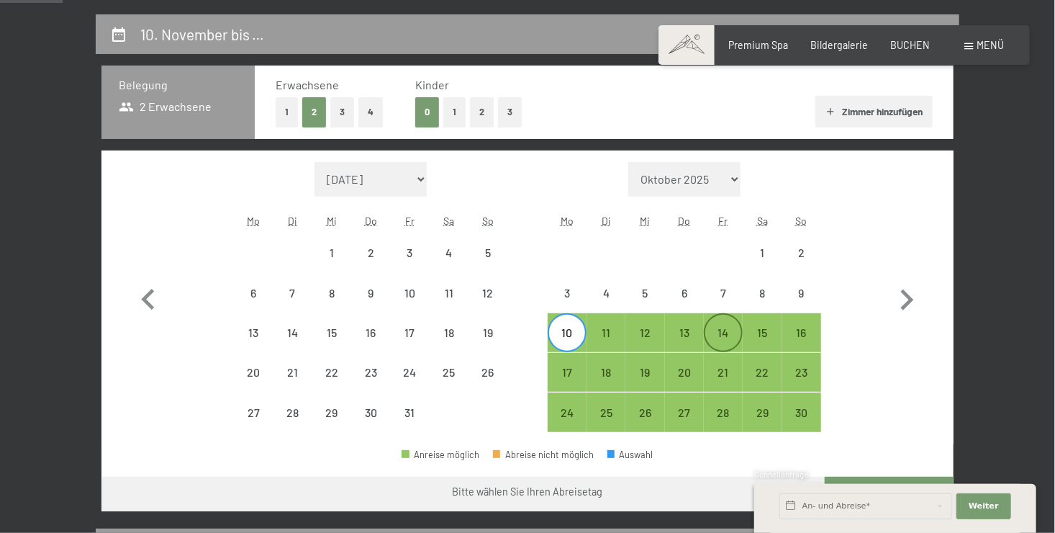
click at [713, 330] on div "14" at bounding box center [723, 345] width 36 height 36
select select "2025-10-01"
select select "2025-11-01"
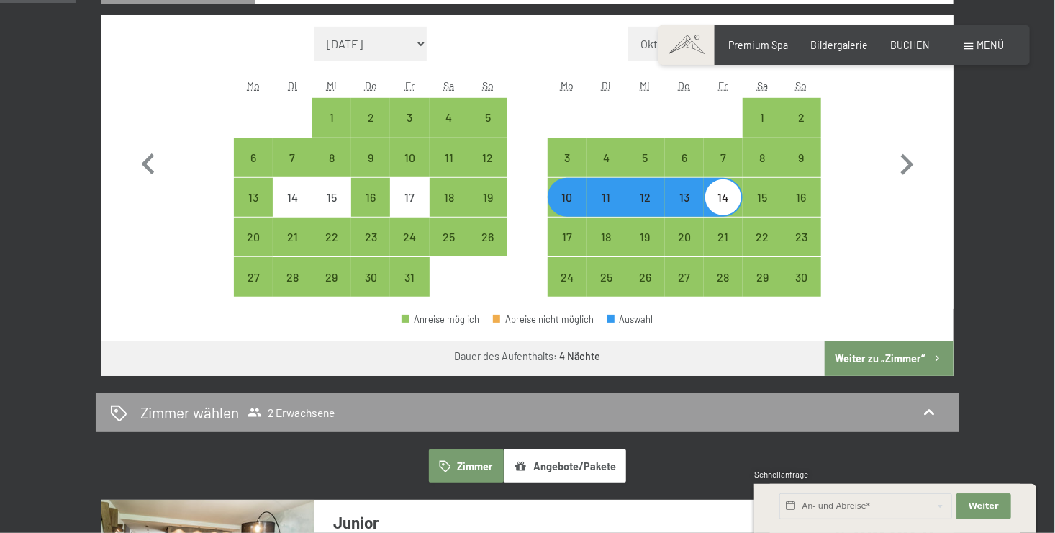
scroll to position [432, 0]
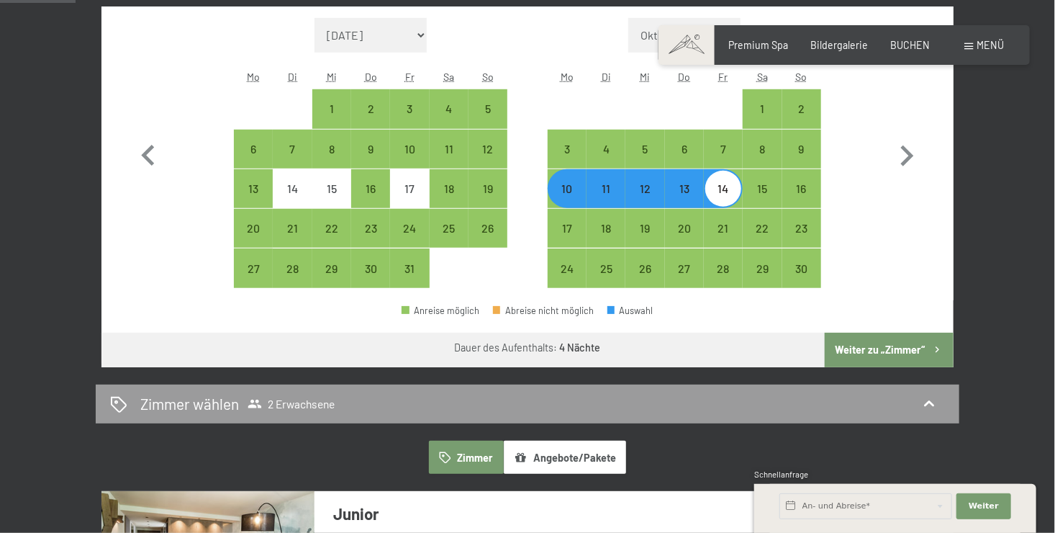
click at [864, 351] on button "Weiter zu „Zimmer“" at bounding box center [889, 350] width 129 height 35
select select "2025-10-01"
select select "2025-11-01"
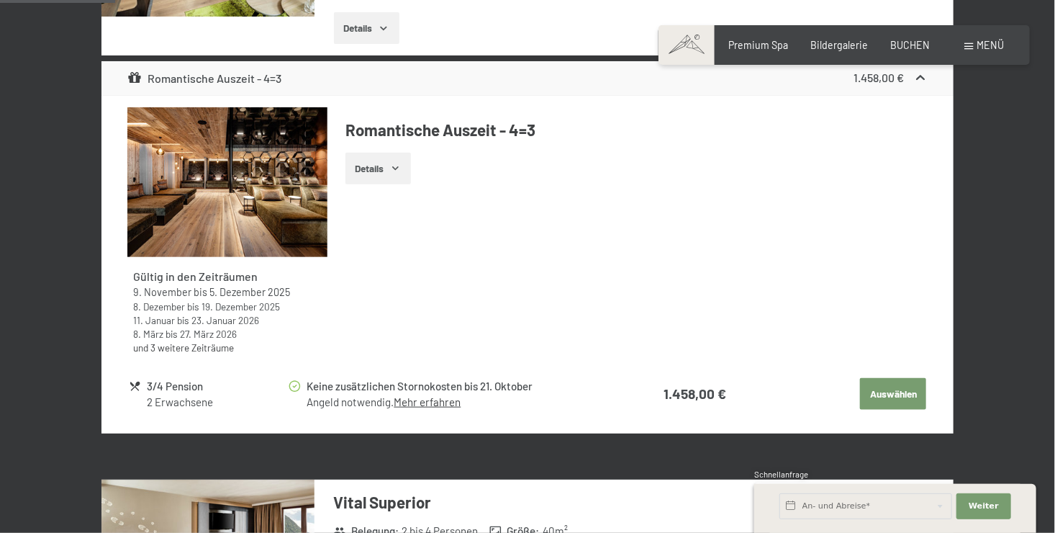
scroll to position [662, 0]
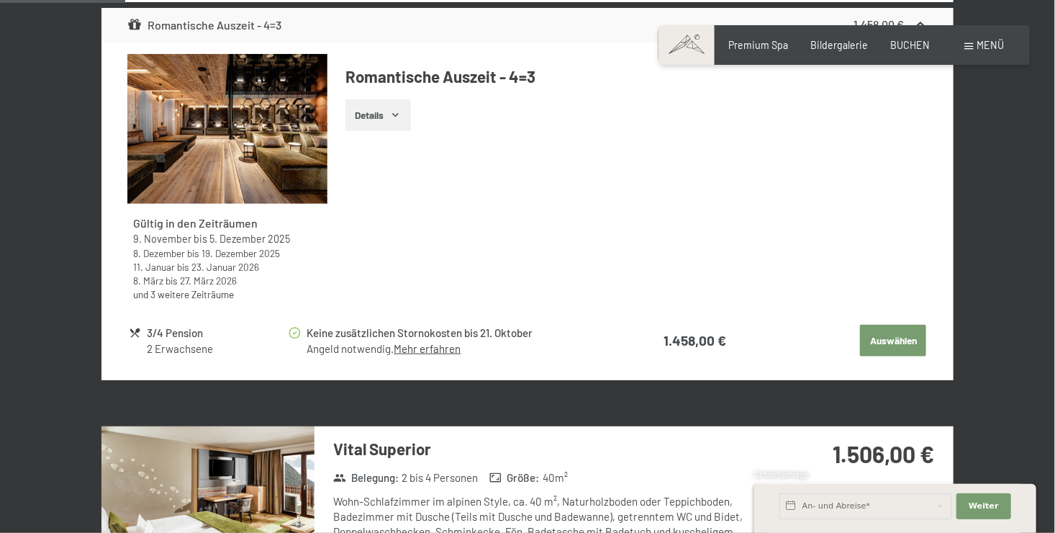
click at [887, 341] on button "Auswählen" at bounding box center [893, 341] width 66 height 32
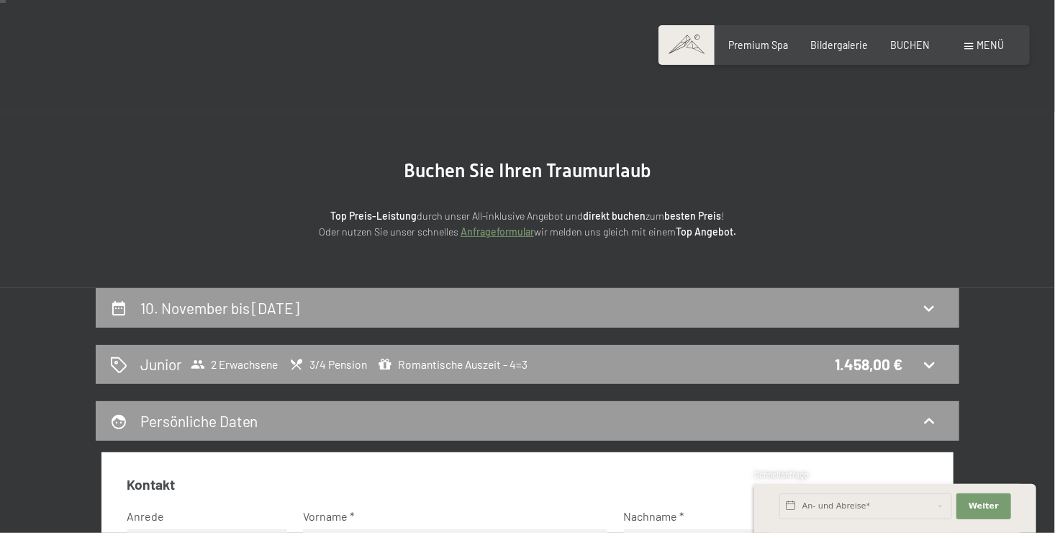
scroll to position [0, 0]
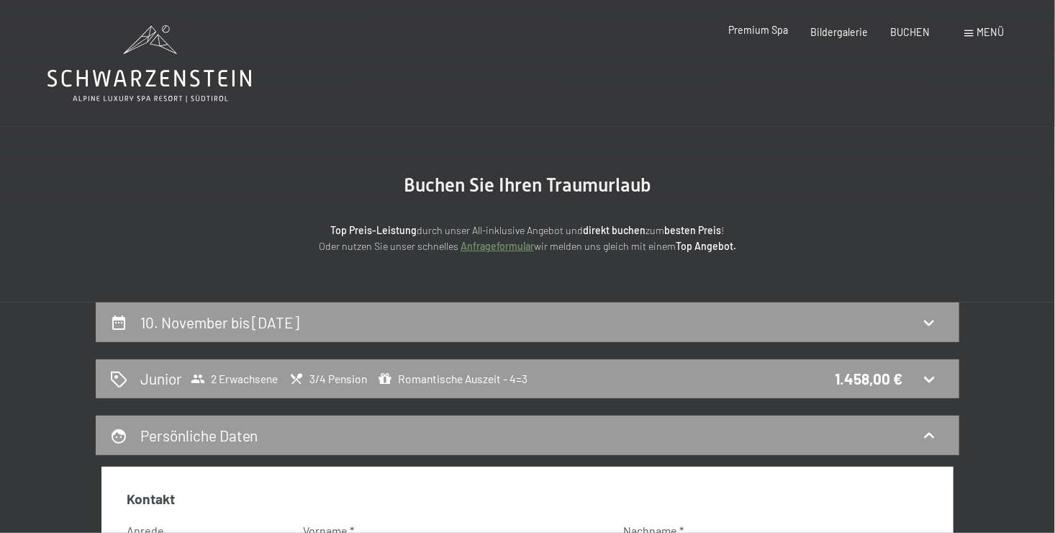
click at [752, 33] on span "Premium Spa" at bounding box center [758, 30] width 60 height 12
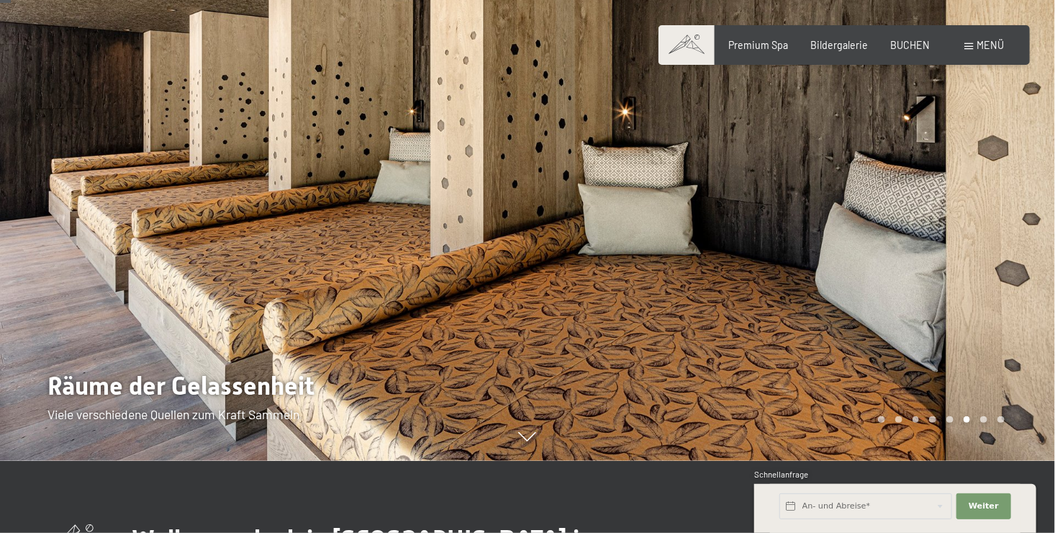
scroll to position [72, 0]
click at [724, 378] on div at bounding box center [792, 194] width 528 height 533
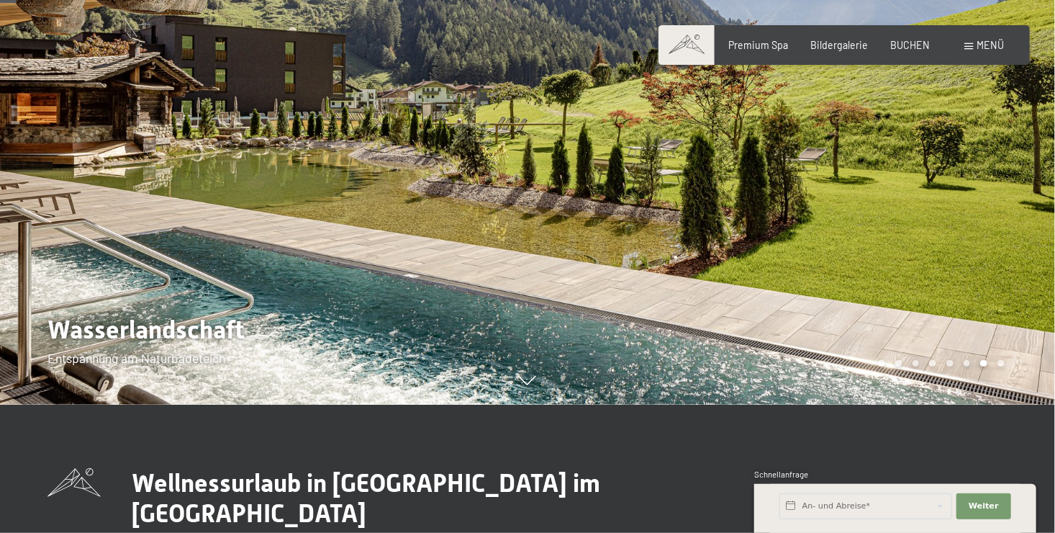
scroll to position [144, 0]
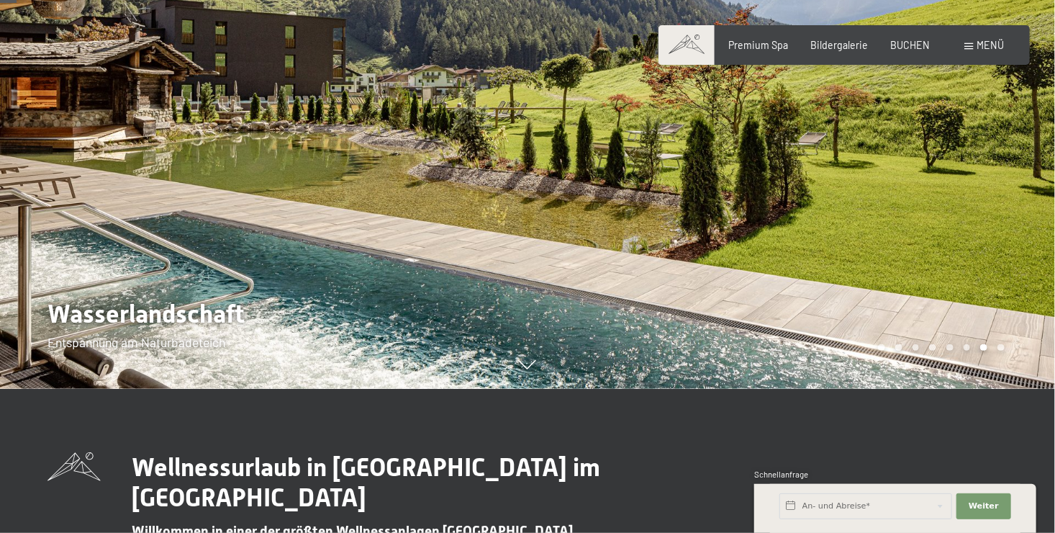
click at [399, 327] on div at bounding box center [264, 122] width 528 height 533
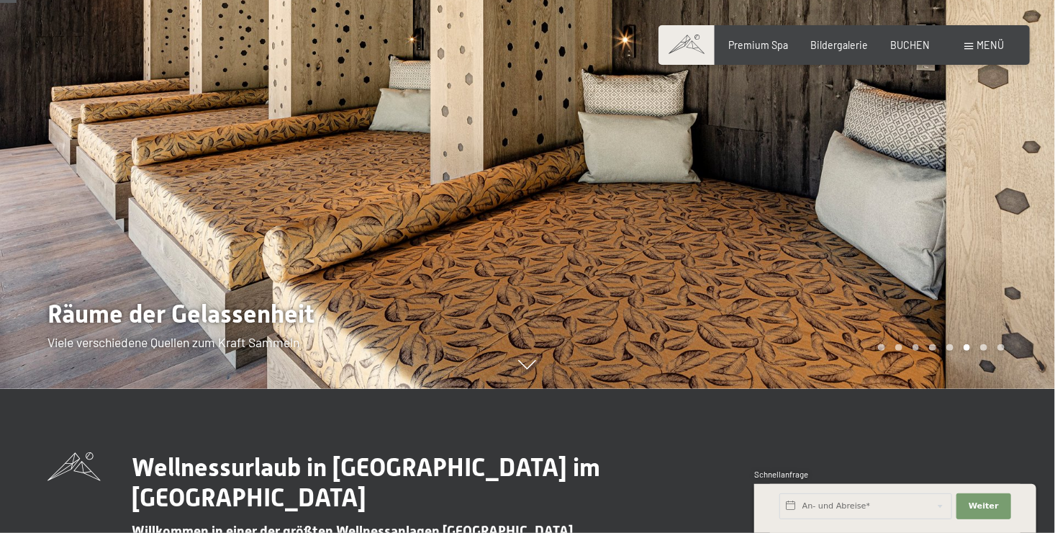
click at [399, 327] on div at bounding box center [264, 122] width 528 height 533
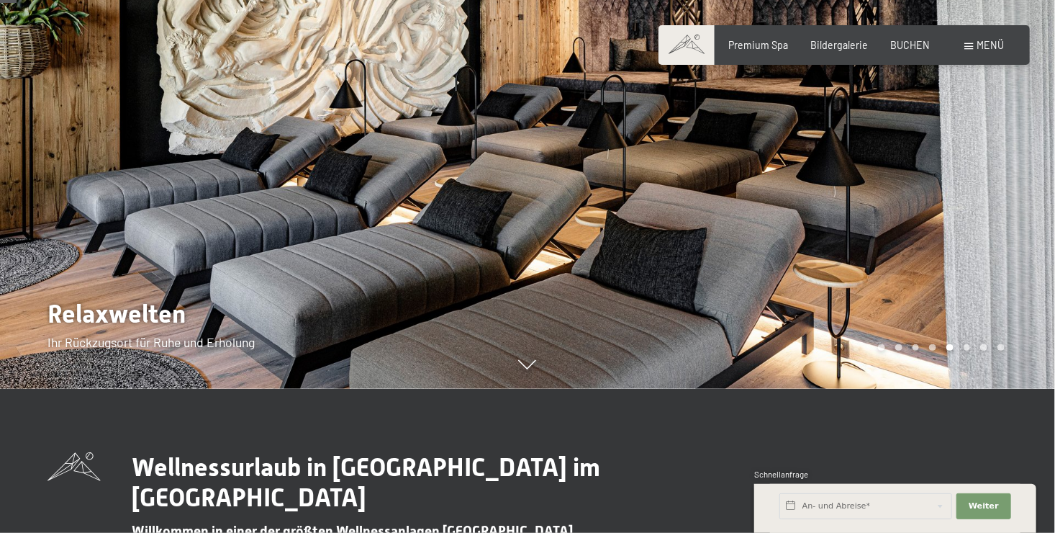
click at [399, 327] on div at bounding box center [264, 122] width 528 height 533
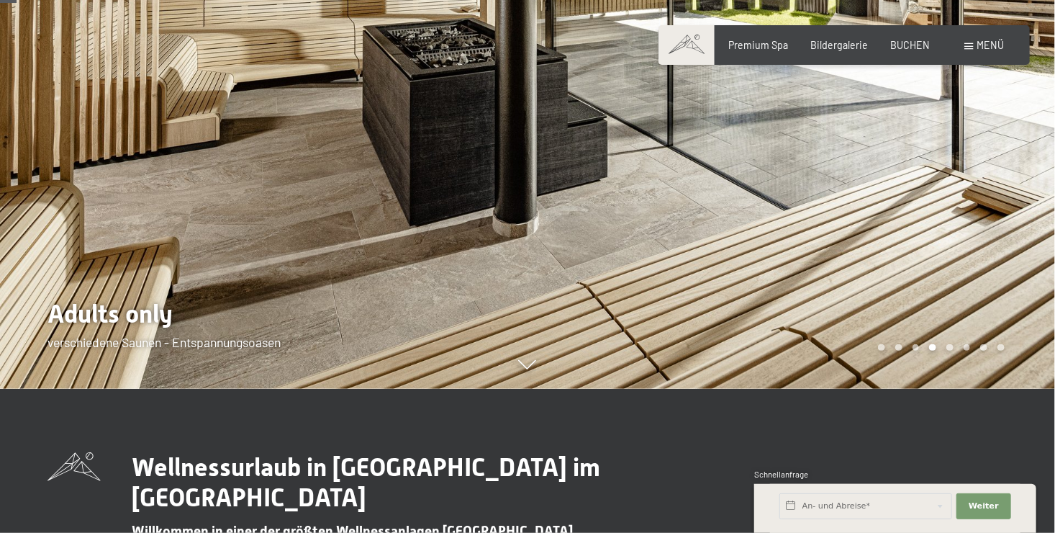
click at [399, 327] on div at bounding box center [264, 122] width 528 height 533
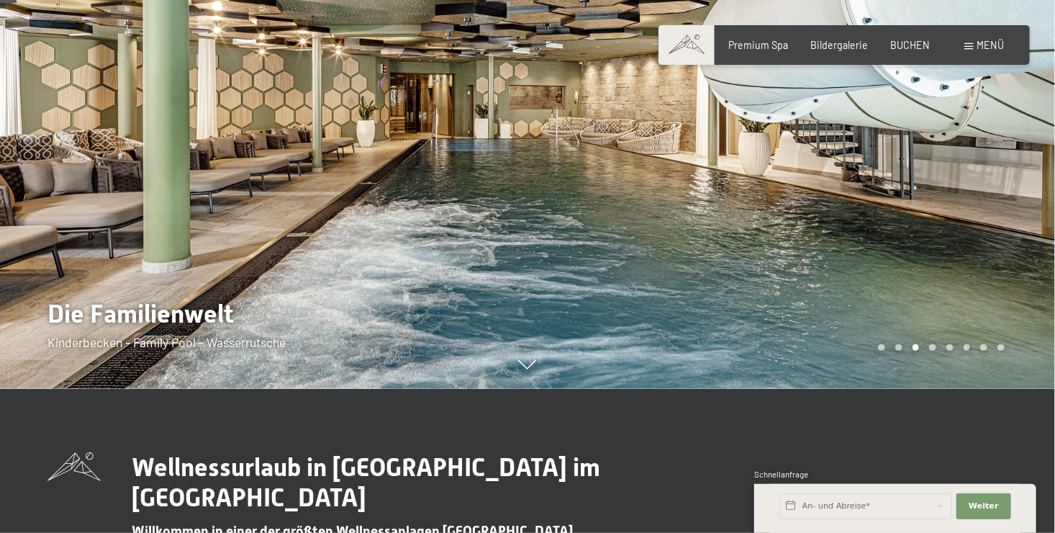
click at [399, 327] on div at bounding box center [264, 122] width 528 height 533
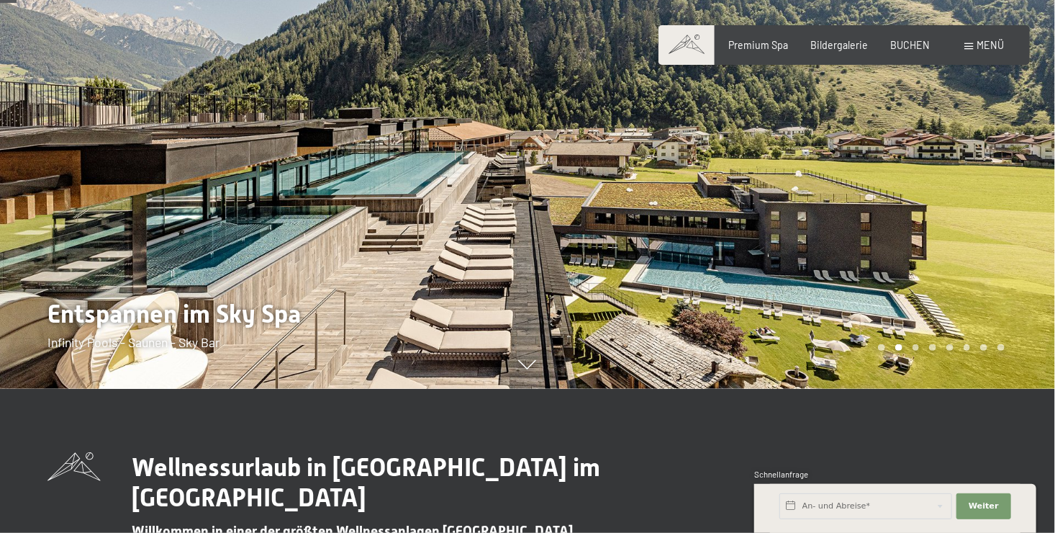
click at [399, 326] on div at bounding box center [264, 122] width 528 height 533
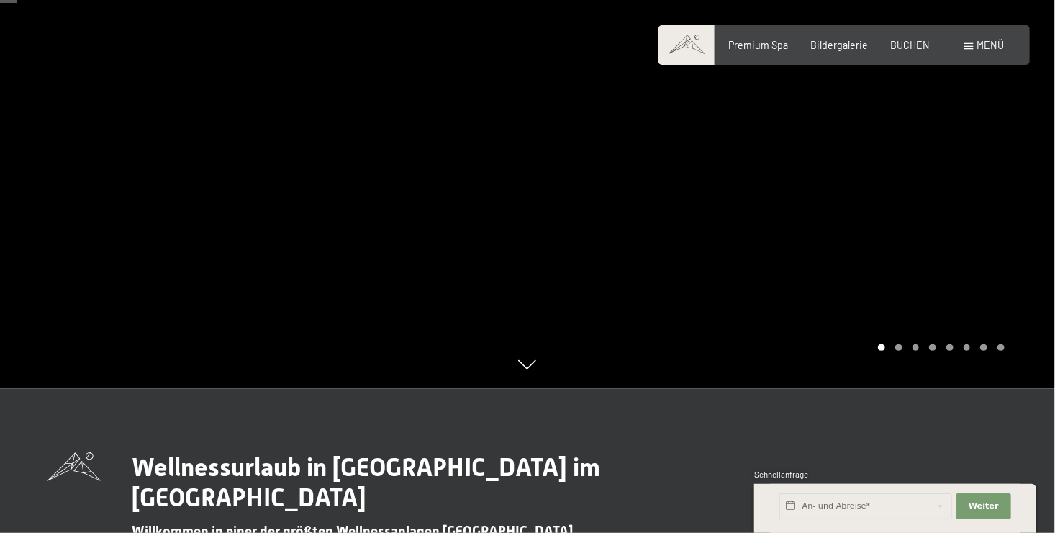
click at [399, 326] on div at bounding box center [264, 122] width 528 height 533
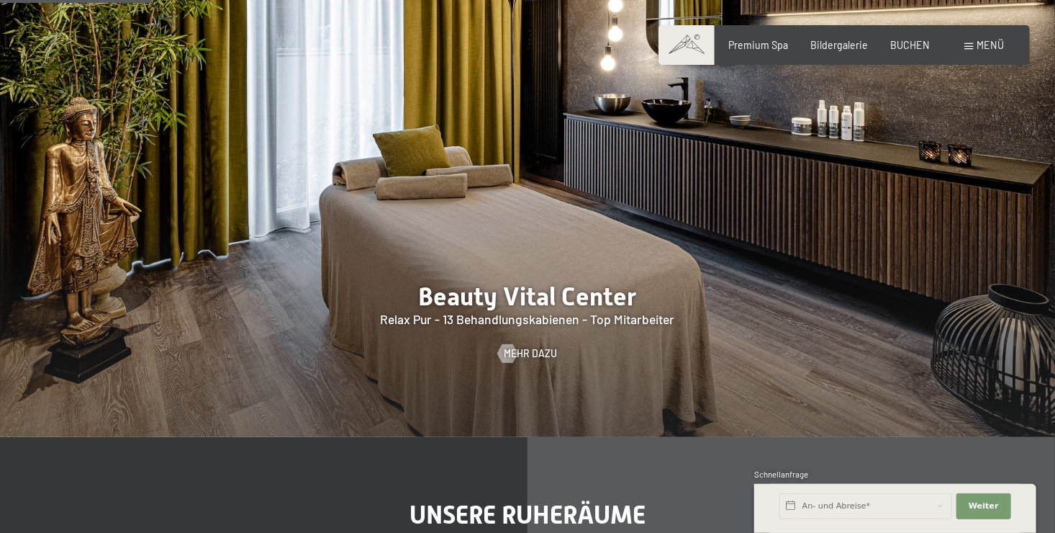
scroll to position [1296, 0]
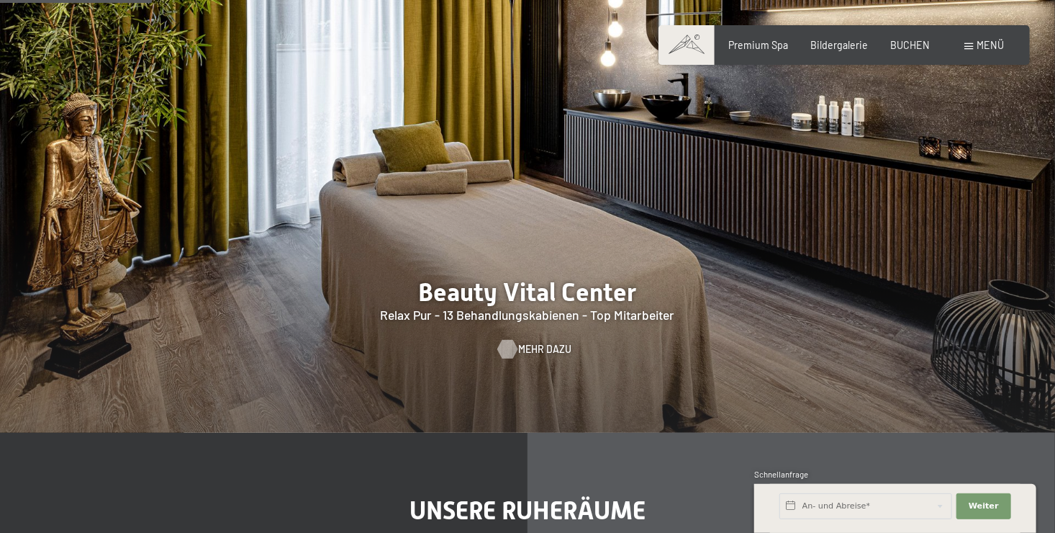
click at [520, 352] on span "Mehr dazu" at bounding box center [544, 350] width 53 height 14
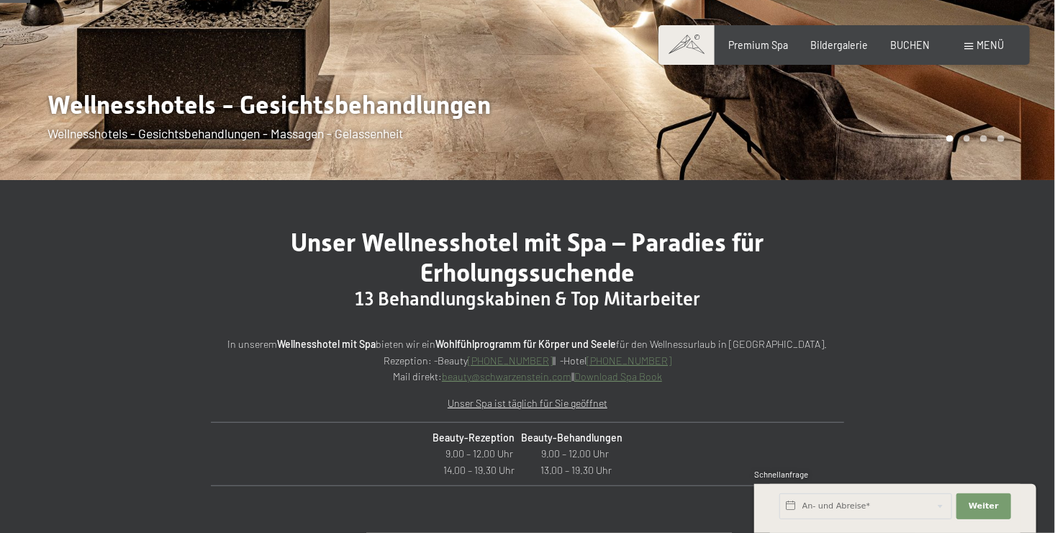
click at [612, 376] on link "Download Spa Book" at bounding box center [618, 376] width 88 height 12
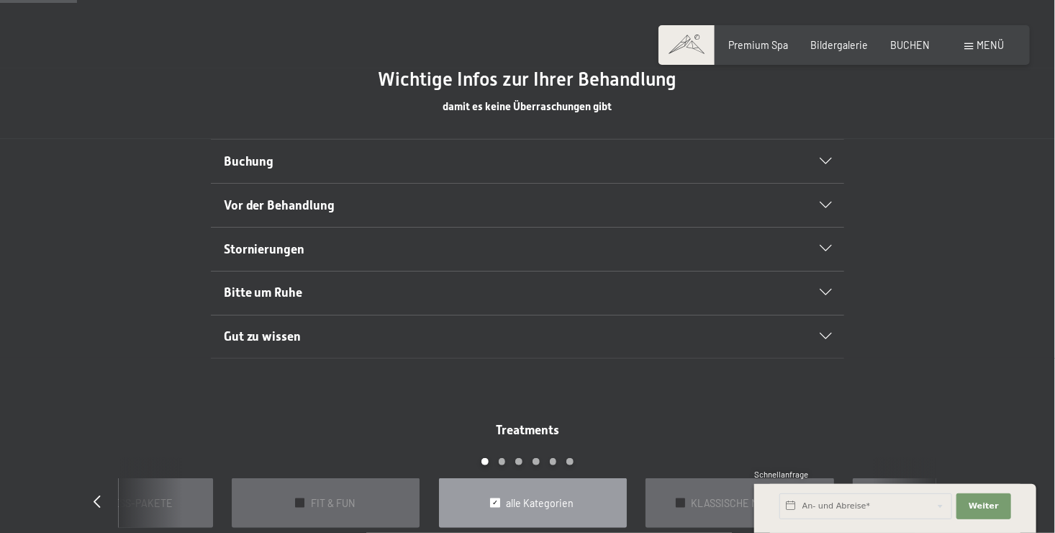
scroll to position [792, 0]
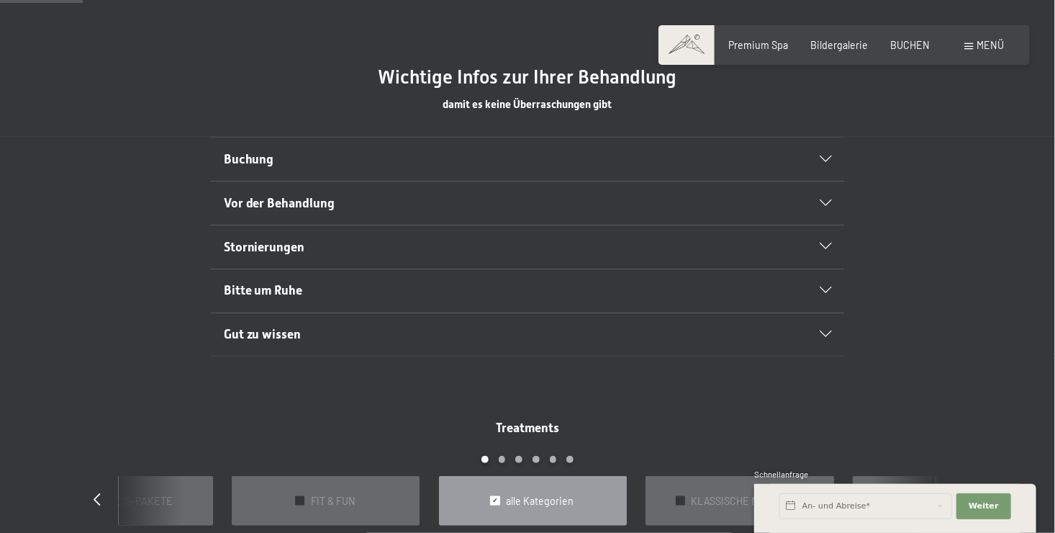
click at [824, 290] on icon at bounding box center [826, 290] width 12 height 6
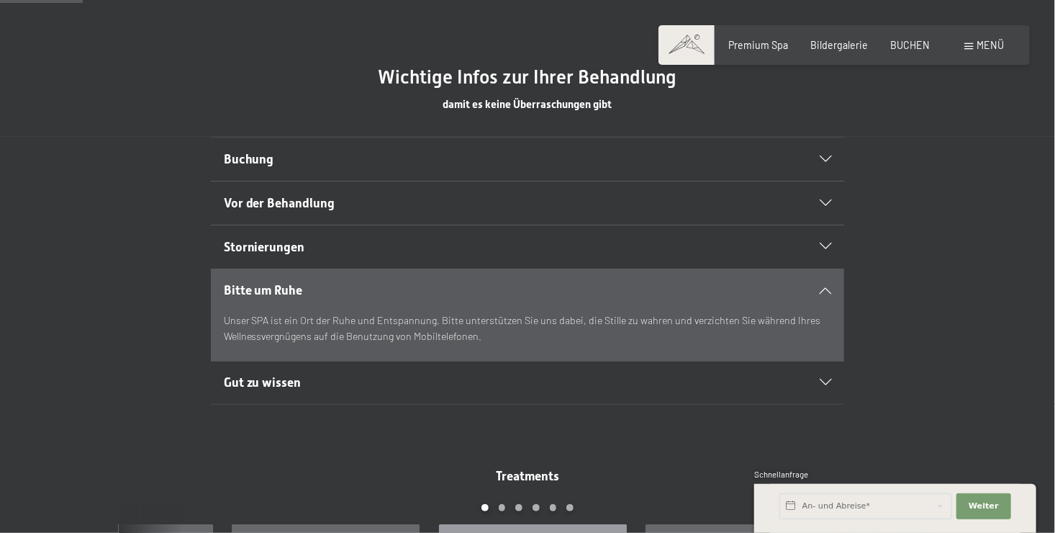
click at [824, 290] on icon at bounding box center [826, 290] width 12 height 6
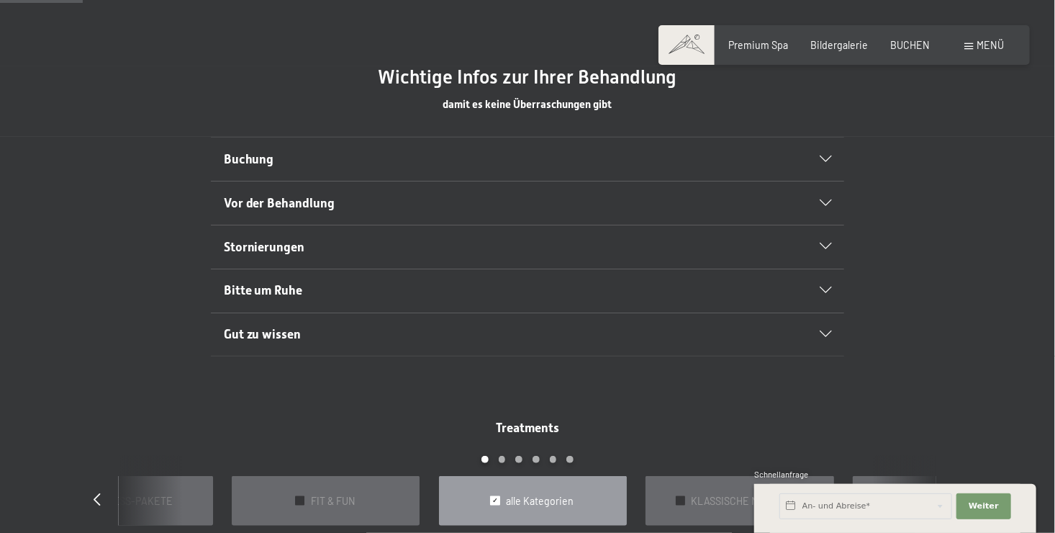
click at [827, 331] on icon at bounding box center [826, 334] width 12 height 6
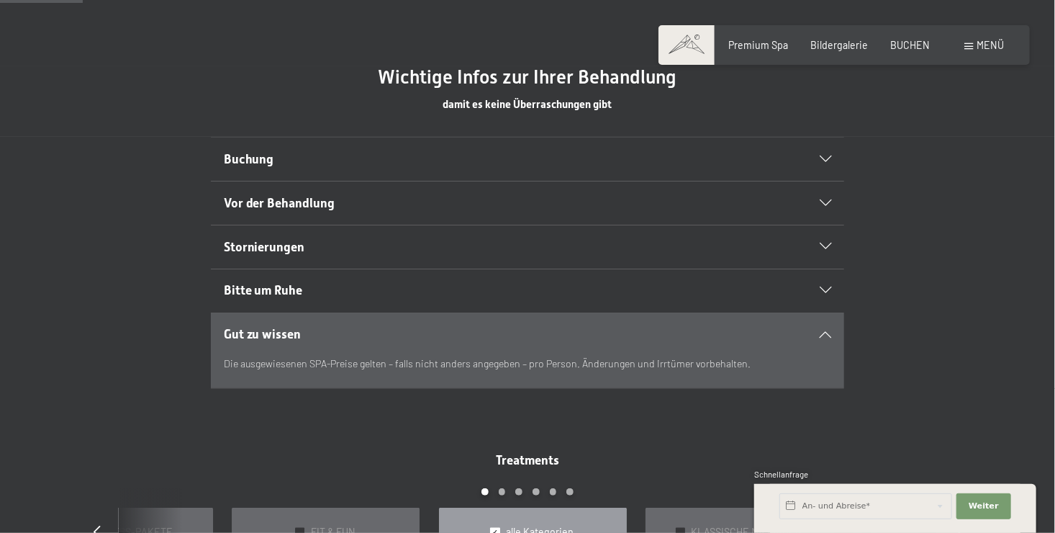
click at [827, 331] on icon at bounding box center [826, 334] width 12 height 6
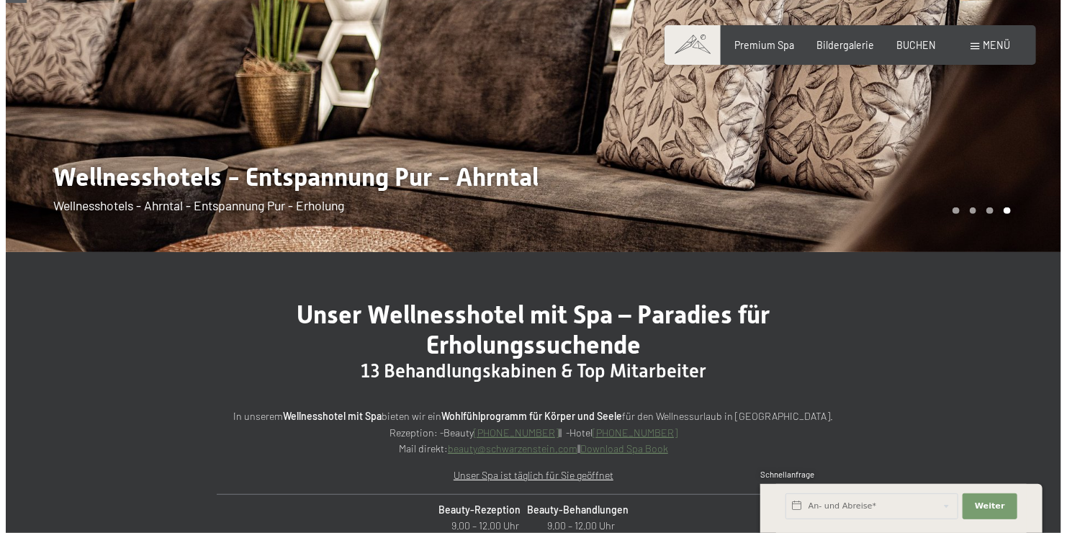
scroll to position [0, 0]
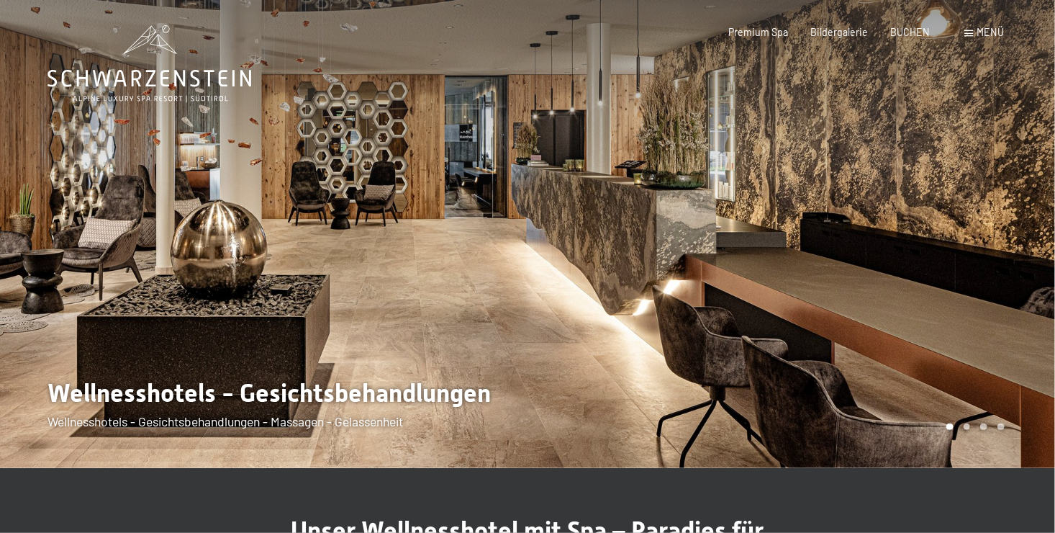
click at [559, 245] on div at bounding box center [792, 234] width 528 height 468
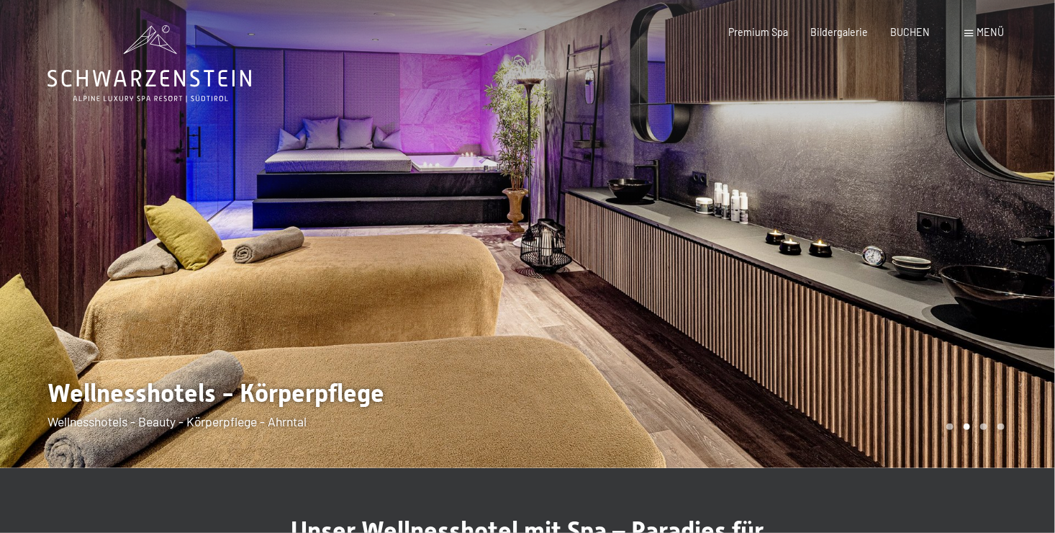
click at [444, 207] on div at bounding box center [264, 234] width 528 height 468
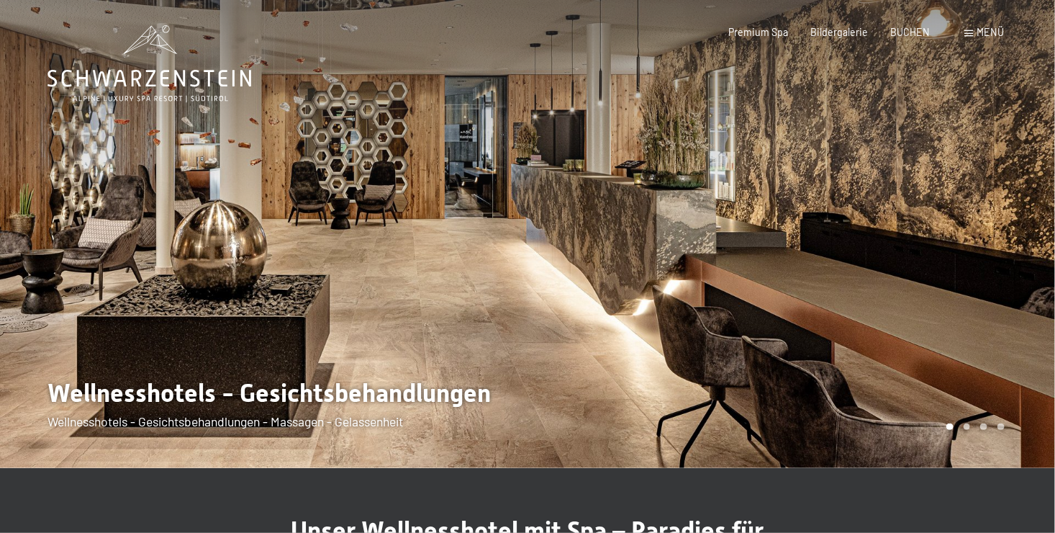
click at [444, 207] on div at bounding box center [264, 234] width 528 height 468
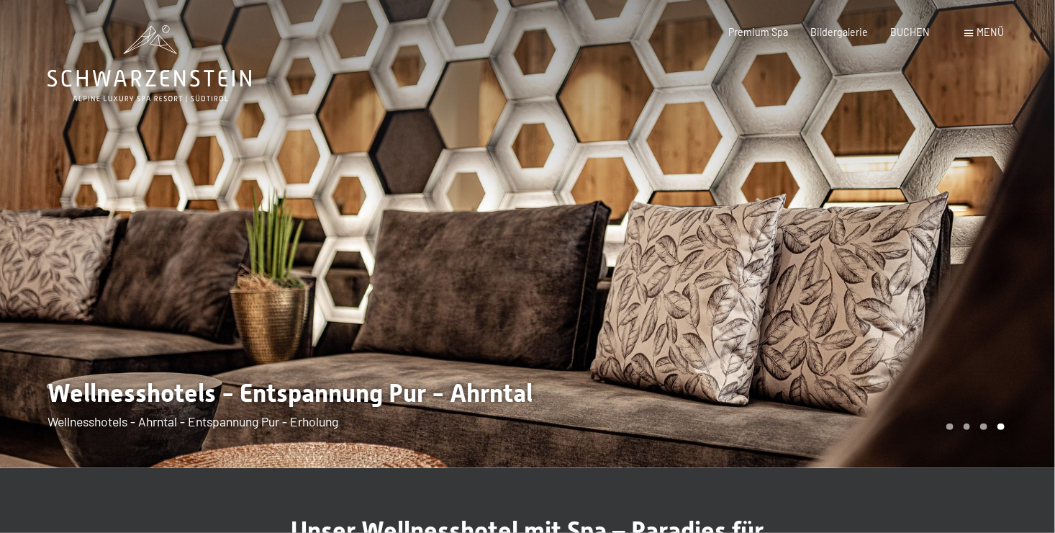
click at [444, 207] on div at bounding box center [264, 234] width 528 height 468
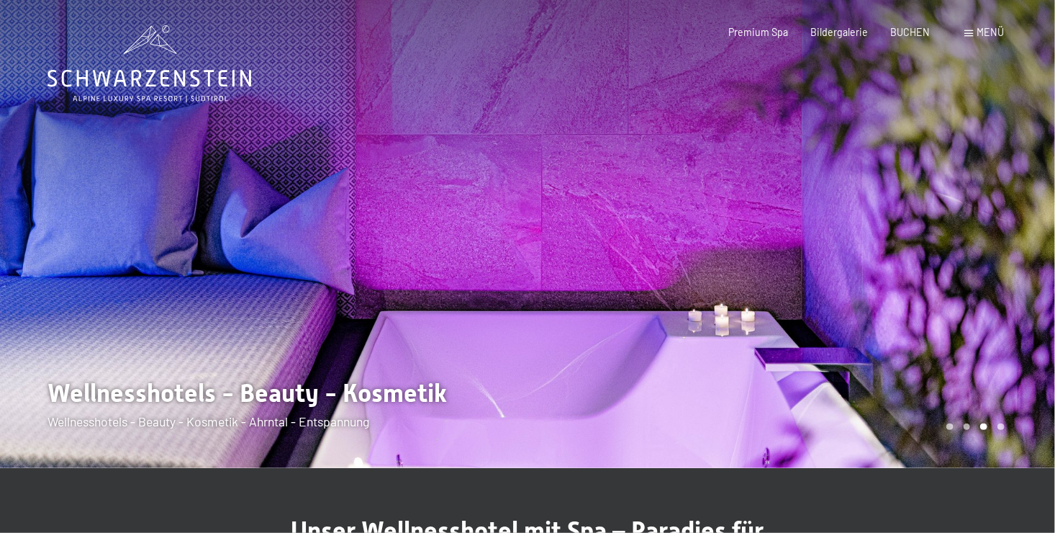
click at [444, 207] on div at bounding box center [264, 234] width 528 height 468
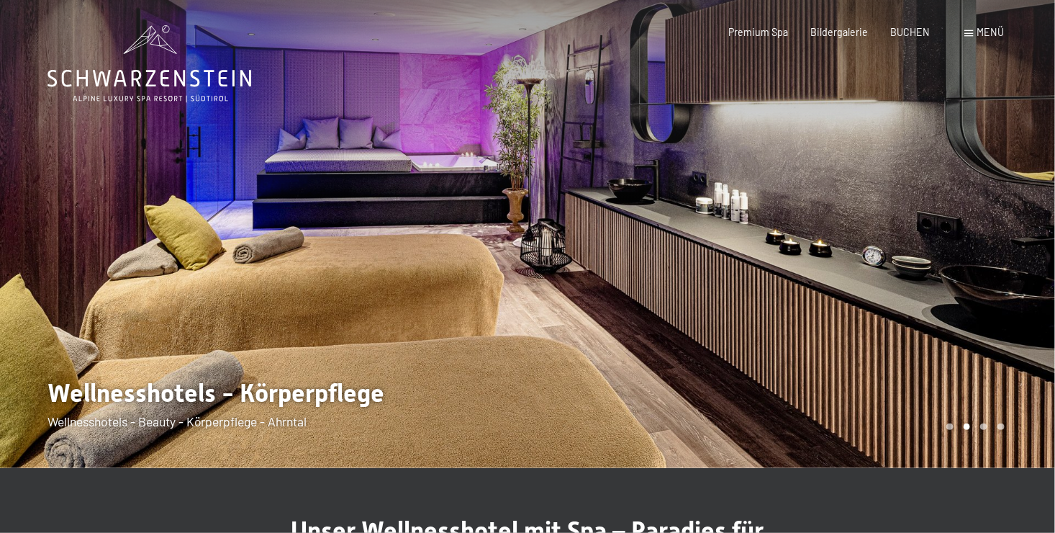
click at [444, 207] on div at bounding box center [264, 234] width 528 height 468
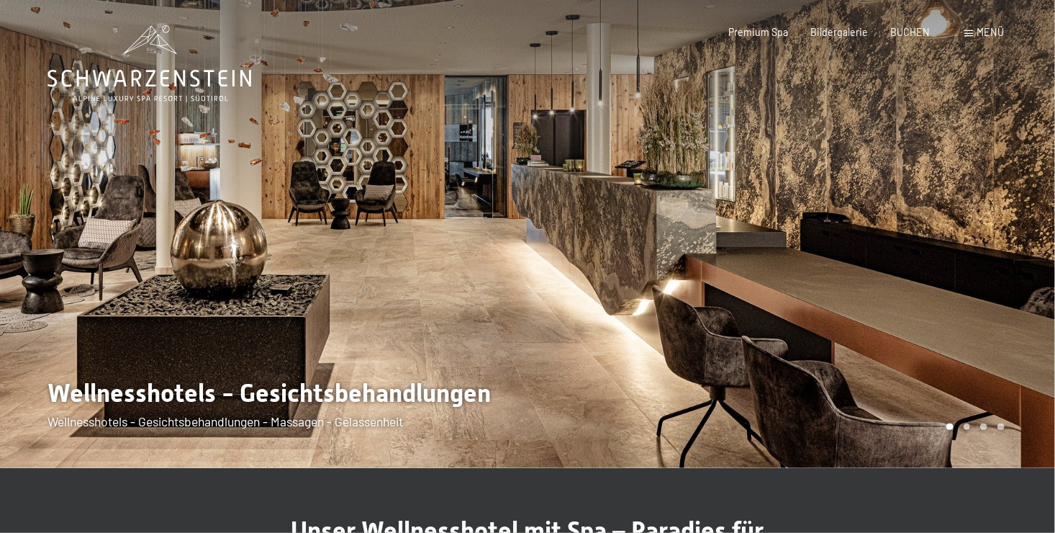
click at [443, 207] on div at bounding box center [264, 234] width 528 height 468
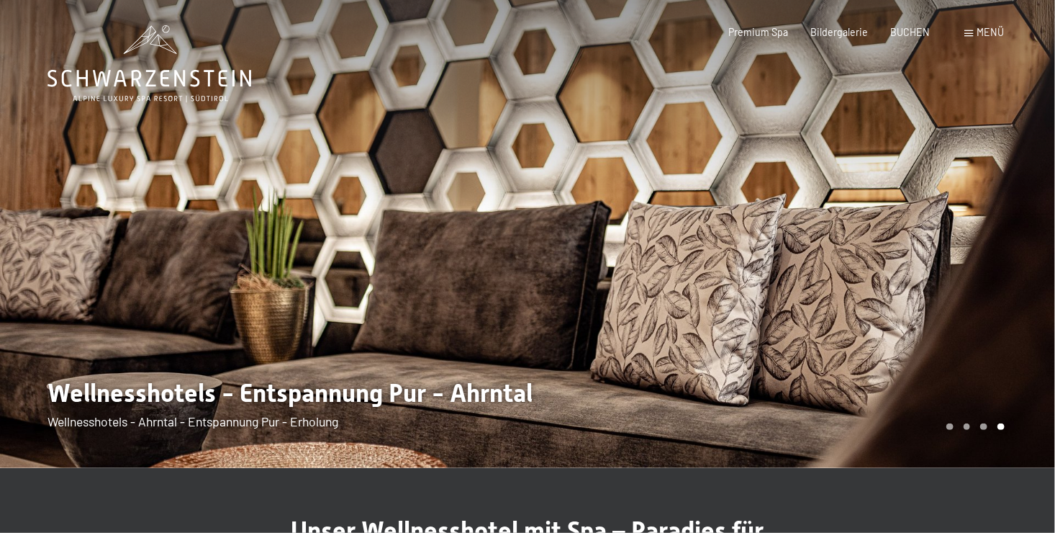
click at [443, 207] on div at bounding box center [264, 234] width 528 height 468
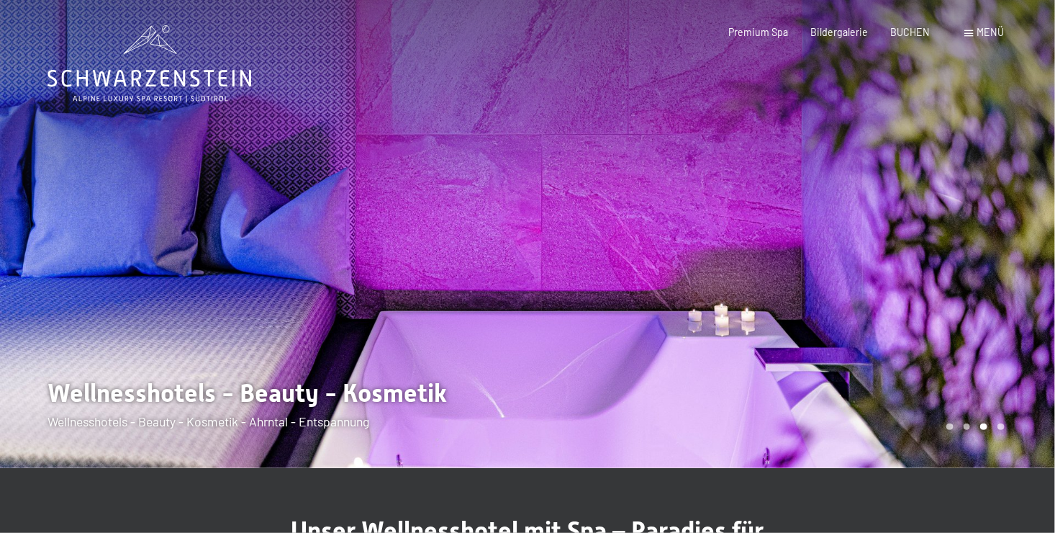
click at [974, 32] on div "Menü" at bounding box center [985, 32] width 40 height 14
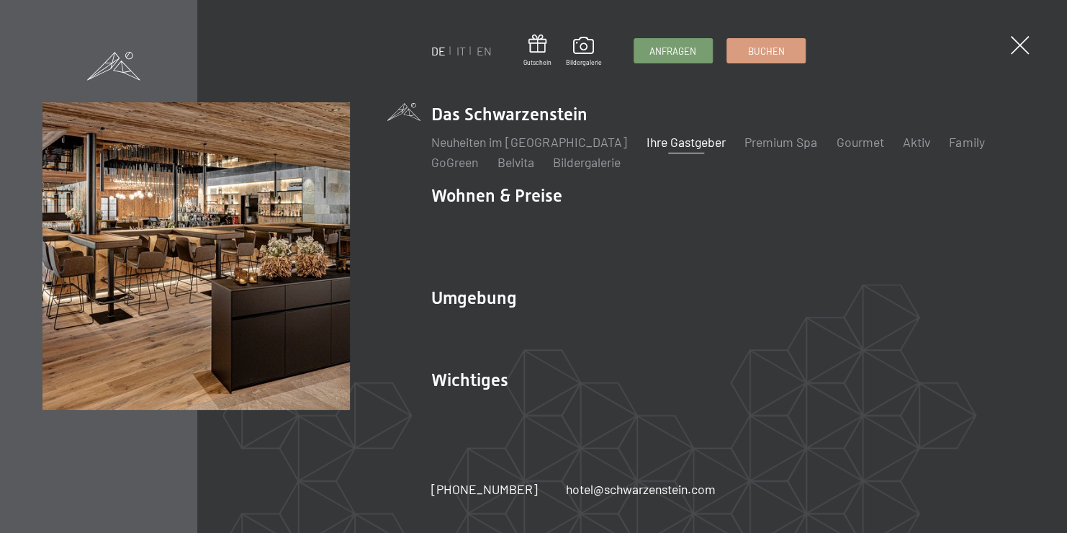
click at [682, 150] on link "Ihre Gastgeber" at bounding box center [685, 142] width 79 height 16
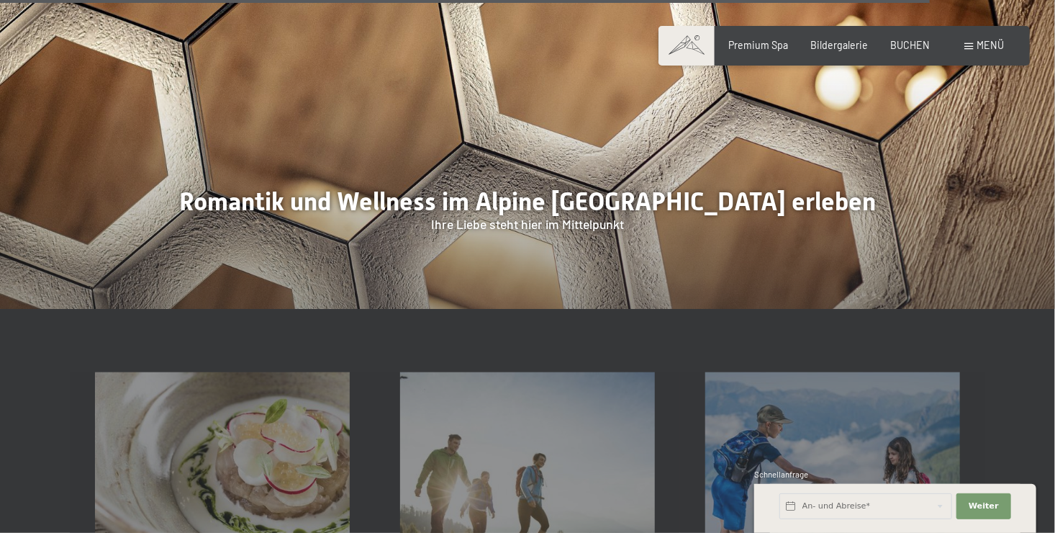
scroll to position [3918, 0]
